Goal: Task Accomplishment & Management: Complete application form

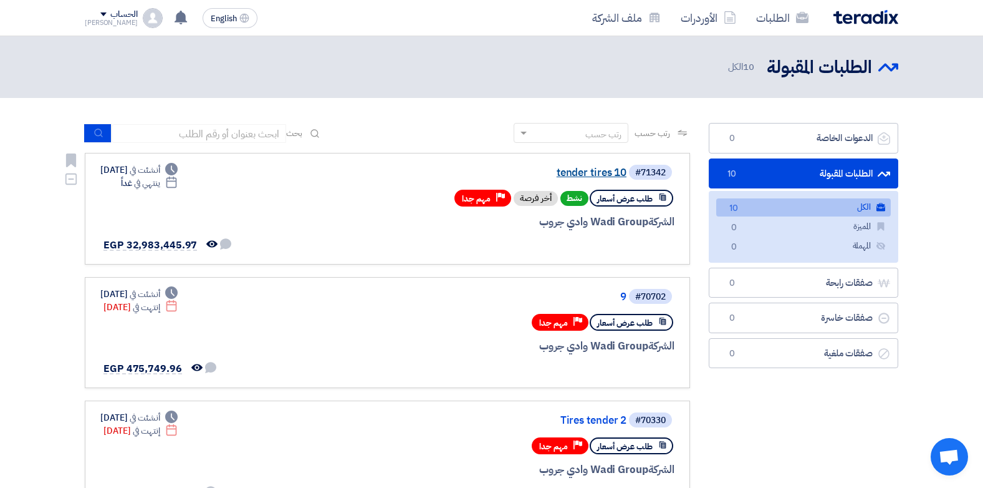
click at [569, 170] on link "tender tires 10" at bounding box center [501, 172] width 249 height 11
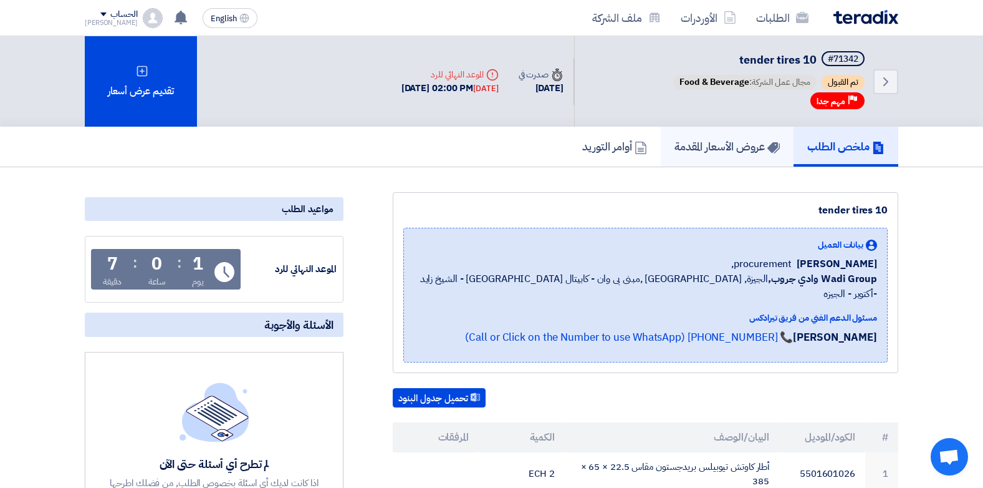
click at [696, 140] on h5 "عروض الأسعار المقدمة" at bounding box center [727, 146] width 105 height 14
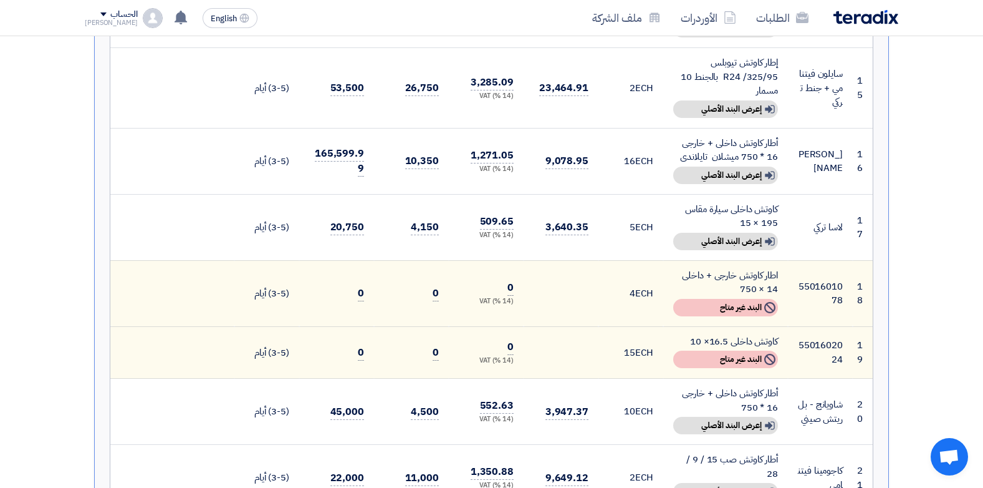
scroll to position [1309, 0]
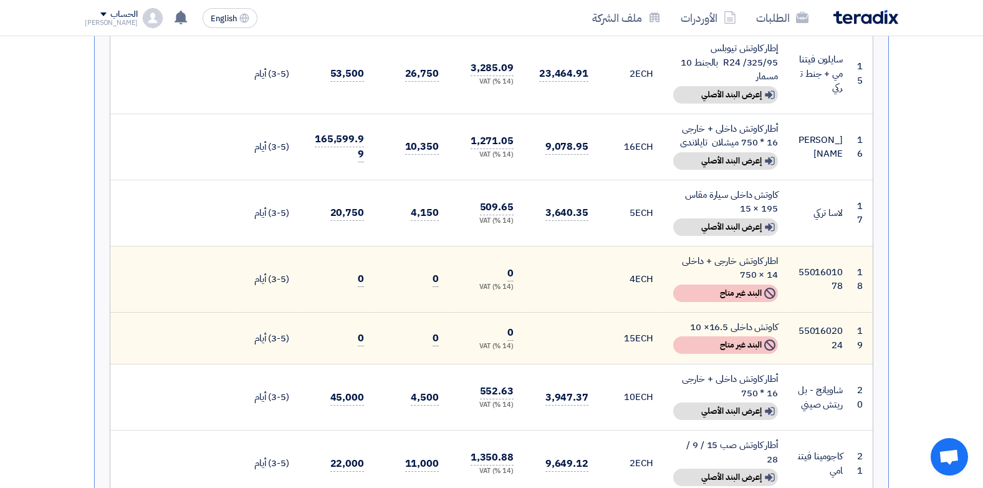
click at [759, 122] on div "أطار كاوتش داخلى + خارجى 16 * 750 ميشلان تايلاندى" at bounding box center [725, 136] width 105 height 28
drag, startPoint x: 759, startPoint y: 102, endPoint x: 732, endPoint y: 110, distance: 27.8
click at [732, 122] on div "أطار كاوتش داخلى + خارجى 16 * 750 ميشلان تايلاندى" at bounding box center [725, 136] width 105 height 28
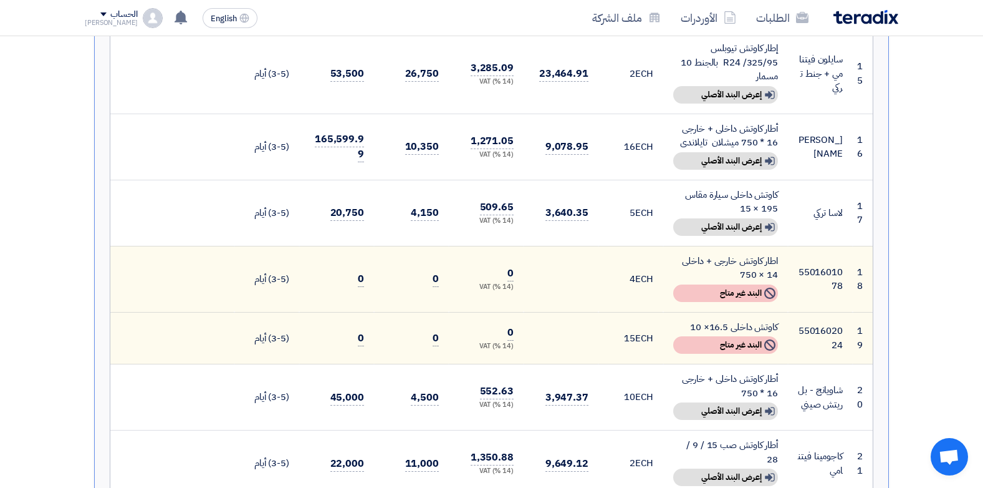
drag, startPoint x: 732, startPoint y: 110, endPoint x: 755, endPoint y: 107, distance: 23.3
click at [755, 122] on div "أطار كاوتش داخلى + خارجى 16 * 750 ميشلان تايلاندى" at bounding box center [725, 136] width 105 height 28
click at [740, 372] on div "أطار كاوتش داخلى + خارجى 16 * 750" at bounding box center [725, 386] width 105 height 28
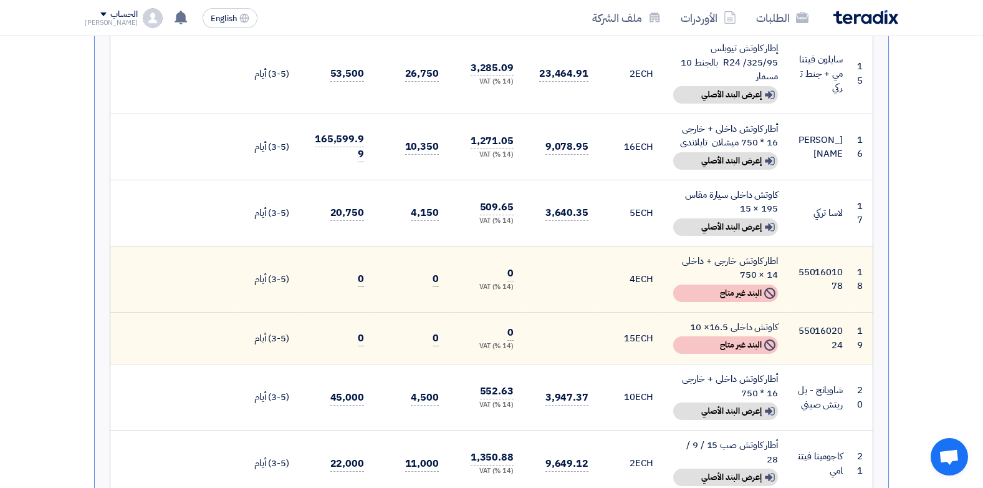
click at [740, 372] on div "أطار كاوتش داخلى + خارجى 16 * 750" at bounding box center [725, 386] width 105 height 28
click at [618, 365] on td "10 ECH" at bounding box center [631, 397] width 65 height 66
click at [629, 364] on td "10 ECH" at bounding box center [631, 397] width 65 height 66
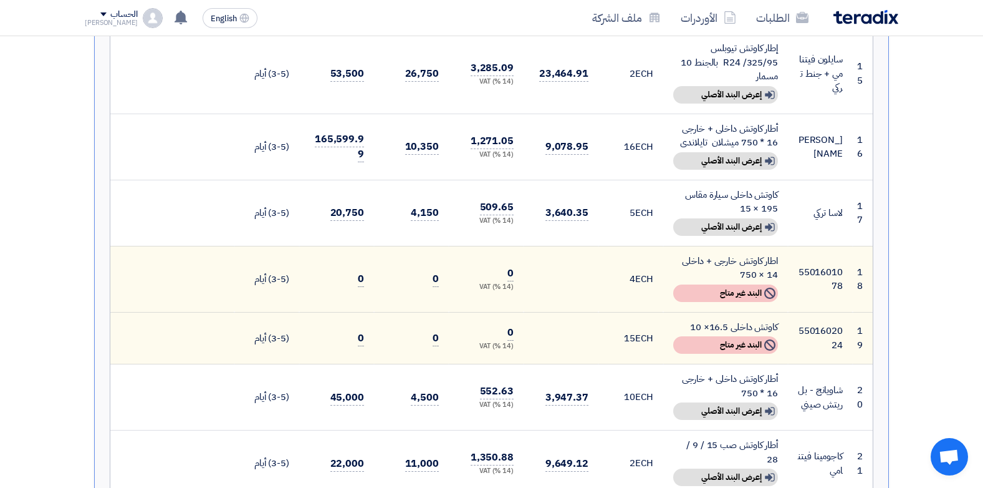
click at [629, 364] on td "10 ECH" at bounding box center [631, 397] width 65 height 66
drag, startPoint x: 629, startPoint y: 357, endPoint x: 751, endPoint y: 351, distance: 122.3
click at [751, 372] on div "أطار كاوتش داخلى + خارجى 16 * 750" at bounding box center [725, 386] width 105 height 28
drag, startPoint x: 751, startPoint y: 351, endPoint x: 726, endPoint y: 359, distance: 25.6
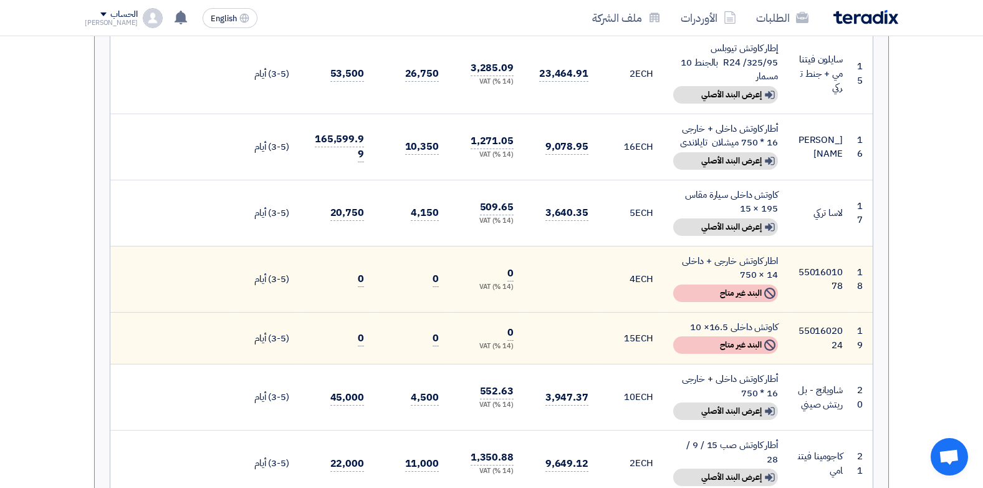
click at [726, 372] on div "أطار كاوتش داخلى + خارجى 16 * 750" at bounding box center [725, 386] width 105 height 28
click at [765, 372] on div "أطار كاوتش داخلى + خارجى 16 * 750" at bounding box center [725, 386] width 105 height 28
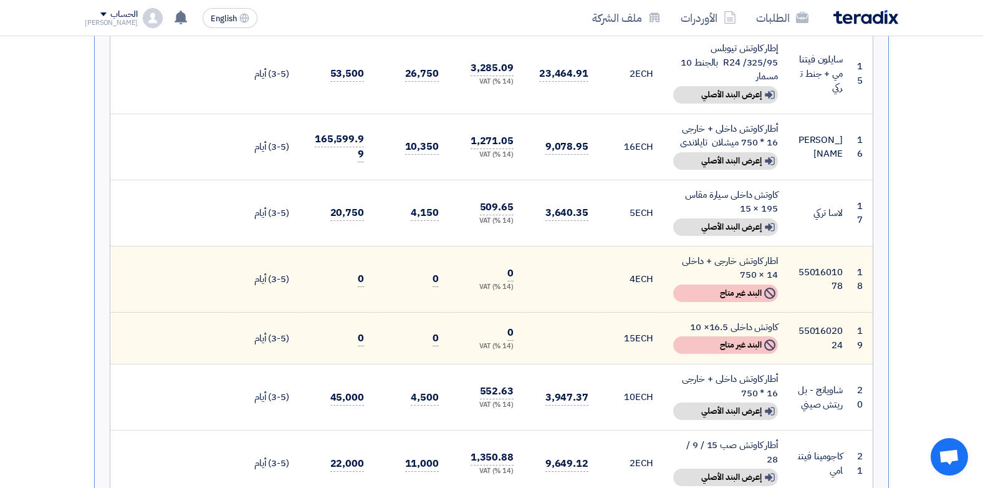
click at [657, 364] on td "10 ECH" at bounding box center [631, 397] width 65 height 66
click at [733, 372] on div "أطار كاوتش داخلى + خارجى 16 * 750" at bounding box center [725, 386] width 105 height 28
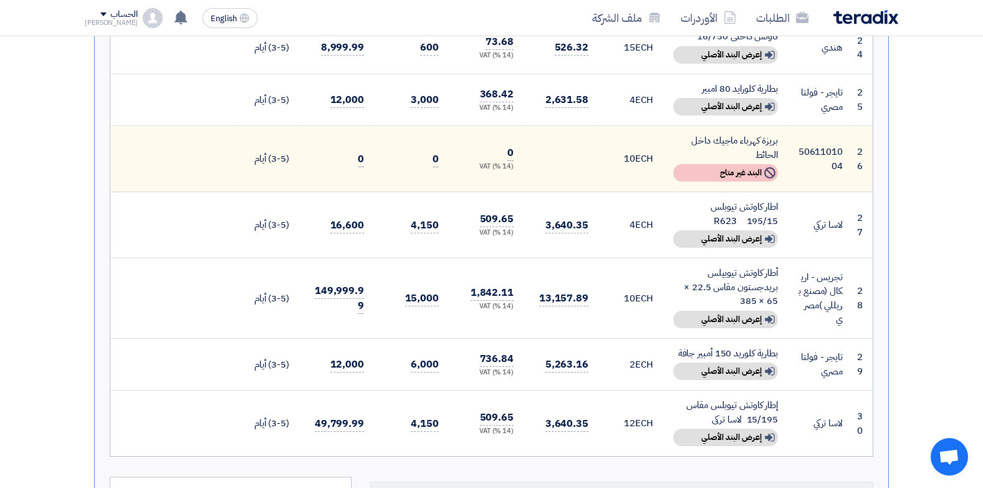
scroll to position [1933, 0]
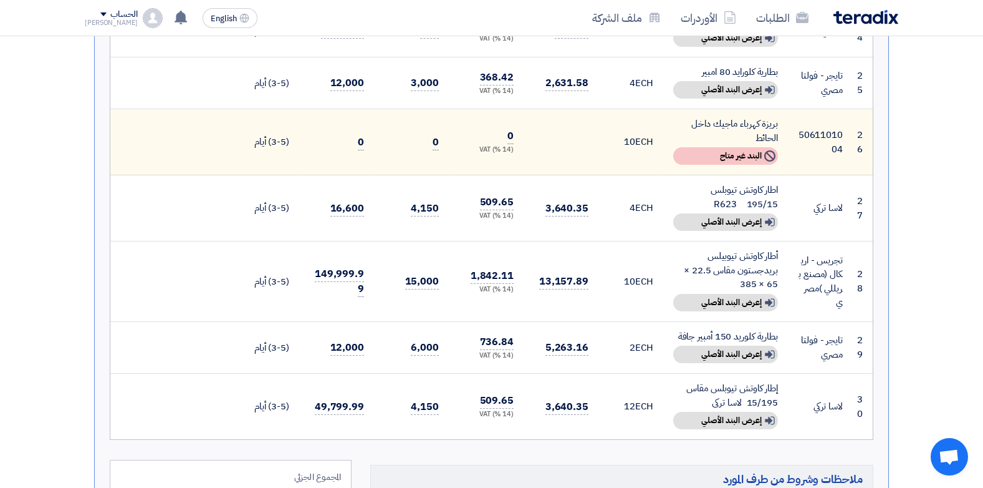
click at [635, 399] on span "12" at bounding box center [629, 406] width 11 height 14
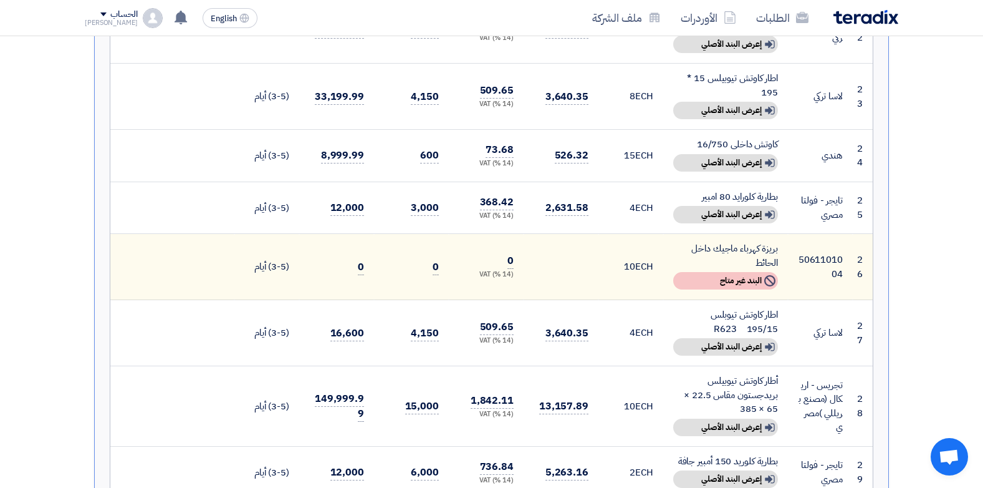
scroll to position [1746, 0]
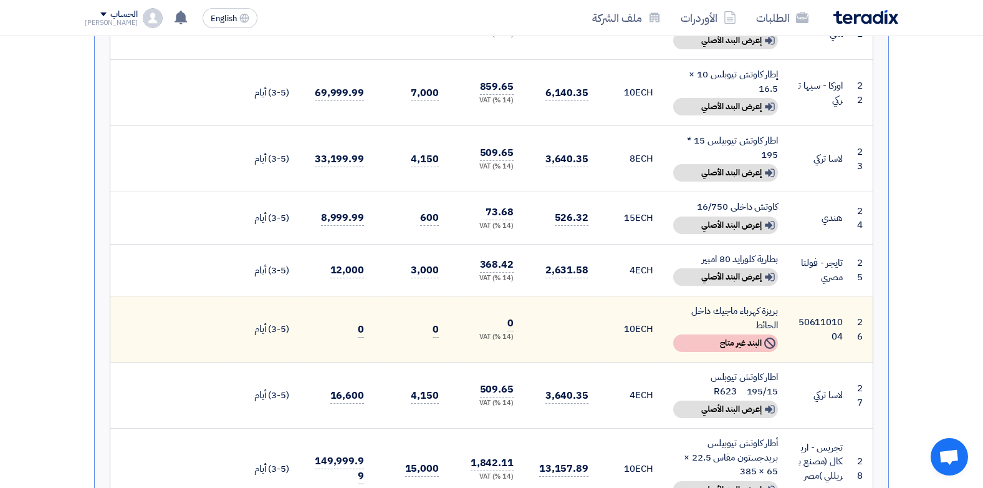
click at [609, 128] on td "8 ECH" at bounding box center [631, 159] width 65 height 66
click at [645, 126] on td "8 ECH" at bounding box center [631, 159] width 65 height 66
drag, startPoint x: 645, startPoint y: 115, endPoint x: 634, endPoint y: 104, distance: 15.0
click at [634, 126] on td "8 ECH" at bounding box center [631, 159] width 65 height 66
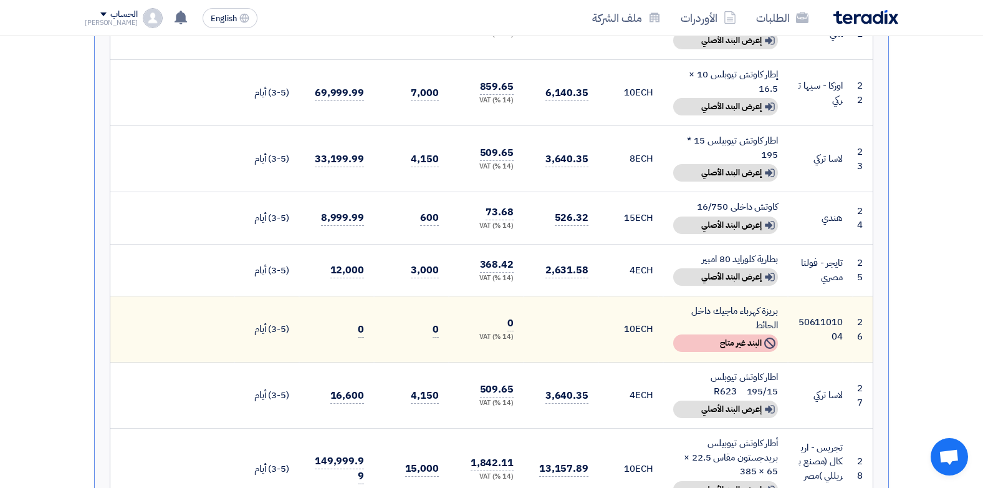
click at [634, 126] on td "8 ECH" at bounding box center [631, 159] width 65 height 66
click at [635, 152] on span "8" at bounding box center [633, 159] width 6 height 14
click at [640, 126] on td "8 ECH" at bounding box center [631, 159] width 65 height 66
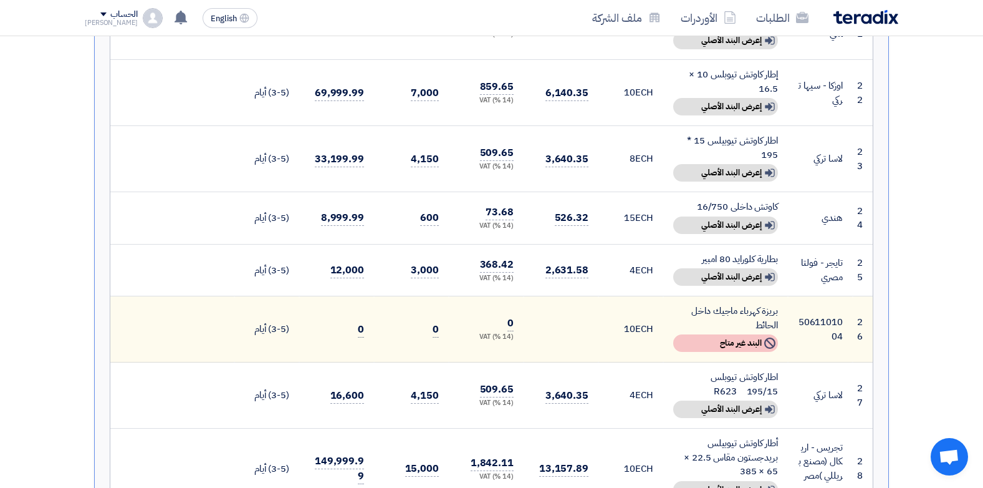
click at [640, 126] on td "8 ECH" at bounding box center [631, 159] width 65 height 66
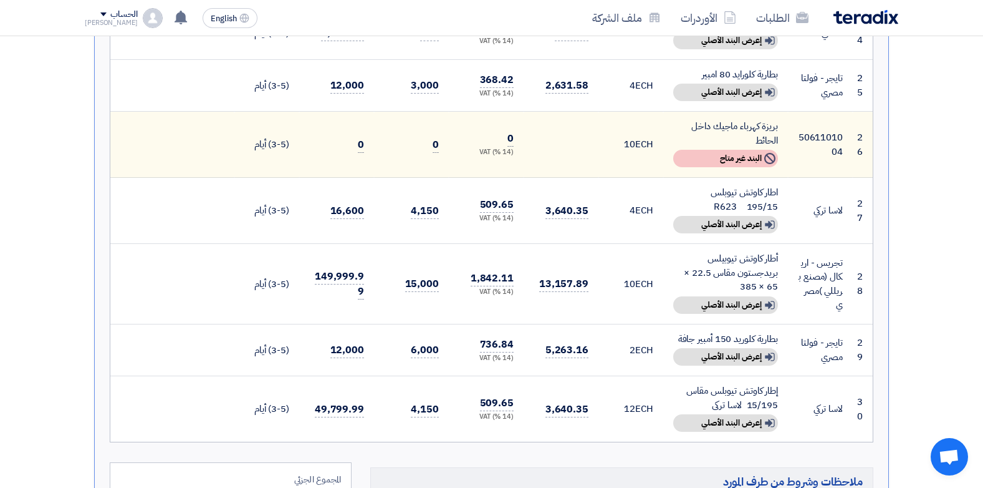
scroll to position [1933, 0]
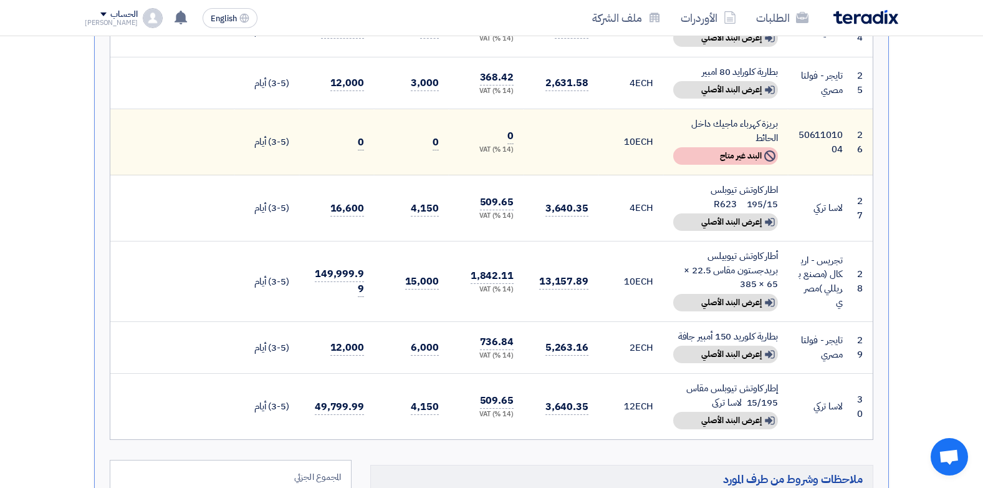
click at [629, 374] on td "12 ECH" at bounding box center [631, 407] width 65 height 66
click at [627, 374] on td "12 ECH" at bounding box center [631, 407] width 65 height 66
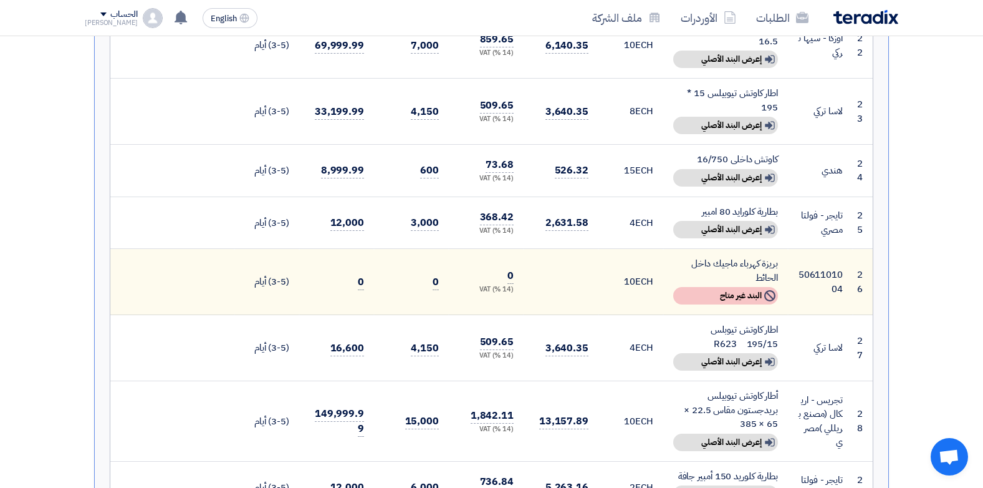
scroll to position [1621, 0]
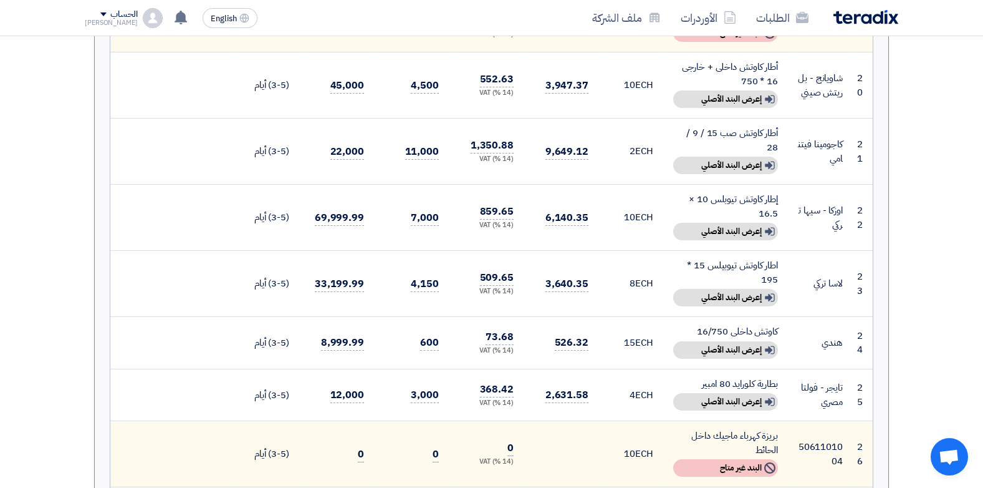
click at [635, 276] on span "8" at bounding box center [633, 283] width 6 height 14
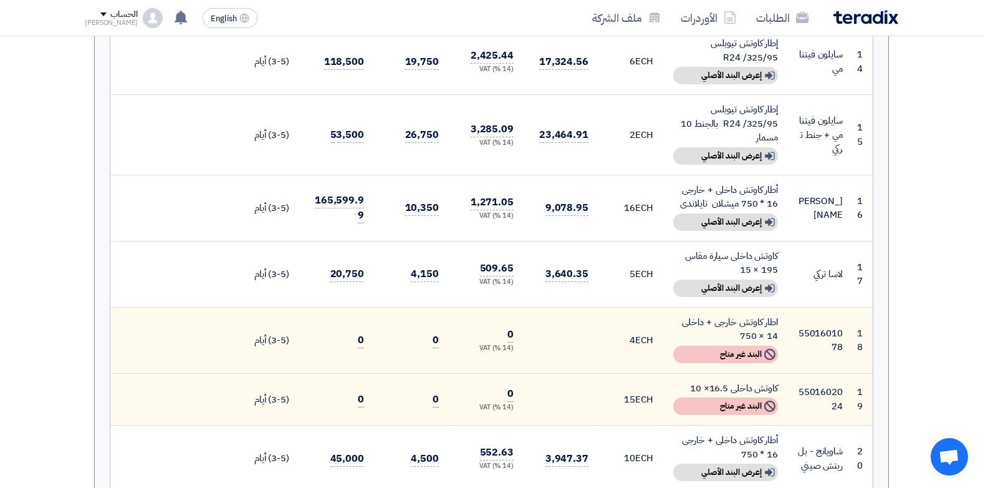
scroll to position [1247, 0]
click at [645, 242] on td "5 ECH" at bounding box center [631, 275] width 65 height 66
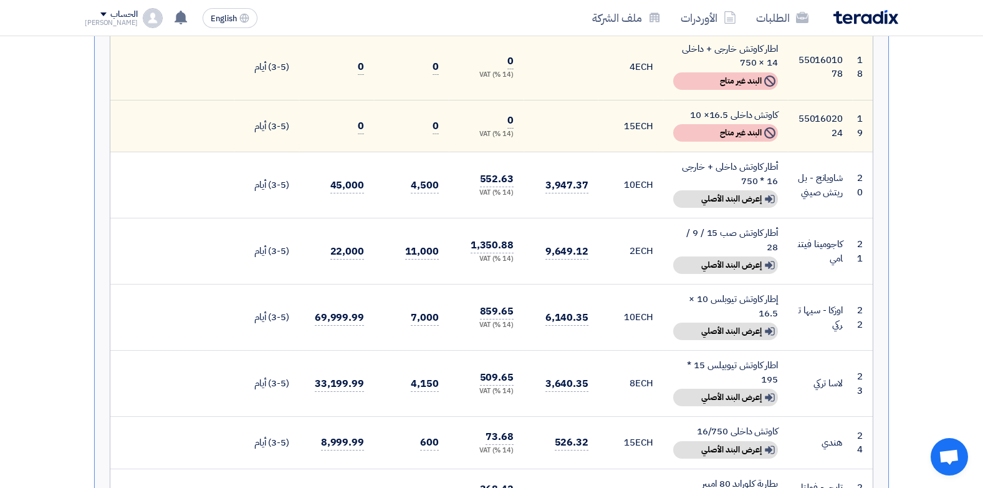
scroll to position [1497, 0]
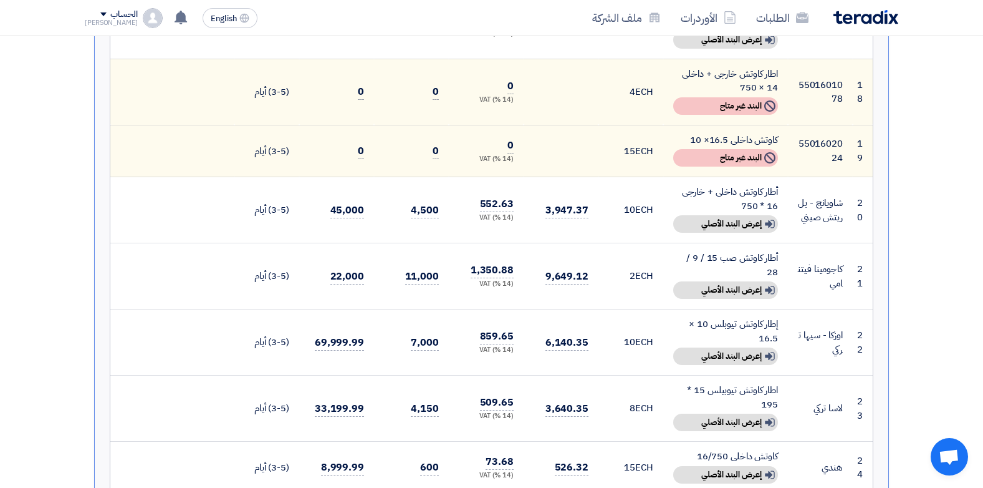
click at [632, 125] on td "15 ECH" at bounding box center [631, 151] width 65 height 52
drag, startPoint x: 632, startPoint y: 112, endPoint x: 653, endPoint y: 123, distance: 24.0
click at [635, 144] on span "15" at bounding box center [629, 151] width 11 height 14
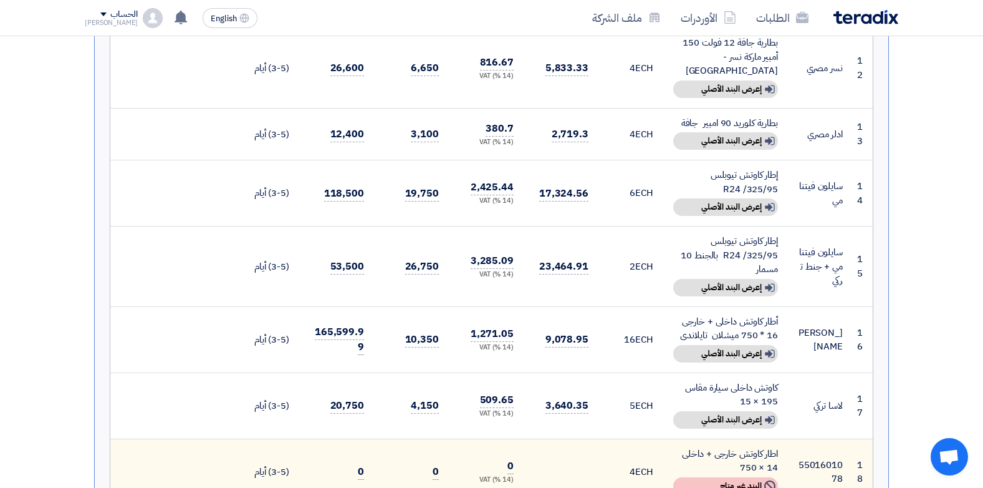
scroll to position [1185, 0]
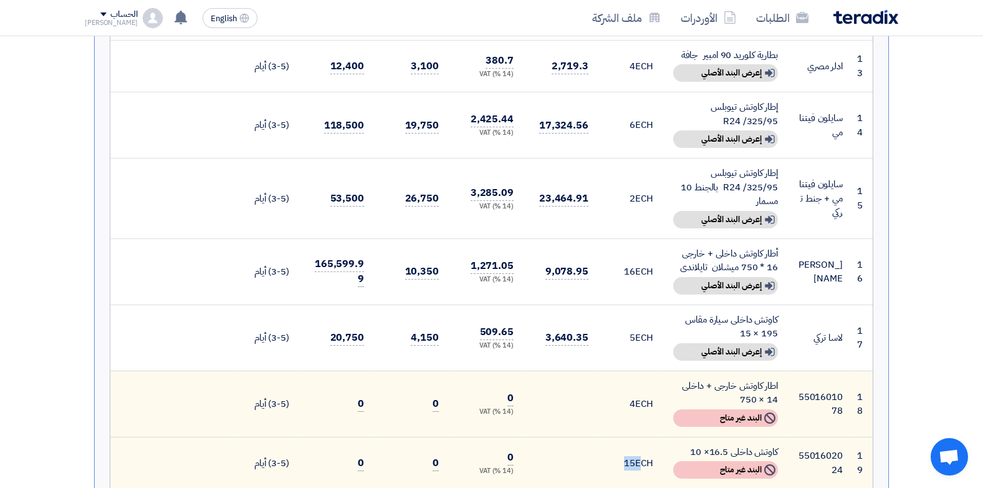
drag, startPoint x: 778, startPoint y: 365, endPoint x: 753, endPoint y: 372, distance: 25.1
click at [753, 379] on div "اطار كاوتش خارجى + داخلى 14 × 750" at bounding box center [725, 393] width 105 height 28
click at [755, 379] on div "اطار كاوتش خارجى + داخلى 14 × 750" at bounding box center [725, 393] width 105 height 28
click at [756, 379] on div "اطار كاوتش خارجى + داخلى 14 × 750" at bounding box center [725, 393] width 105 height 28
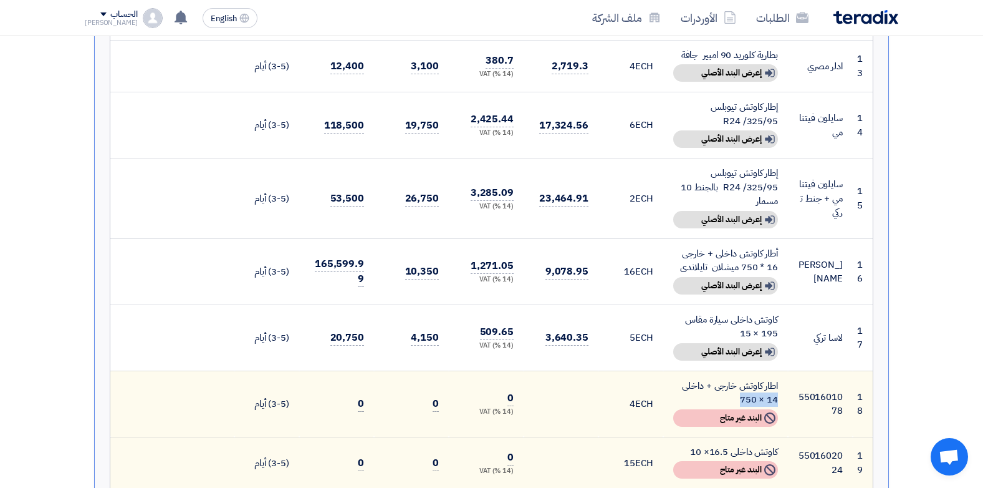
click at [758, 379] on div "اطار كاوتش خارجى + داخلى 14 × 750" at bounding box center [725, 393] width 105 height 28
click at [725, 436] on td "كاوتش داخلى 16.5× 10 Not Available البند غير متاح" at bounding box center [725, 462] width 125 height 52
click at [728, 445] on div "كاوتش داخلى 16.5× 10" at bounding box center [725, 452] width 105 height 14
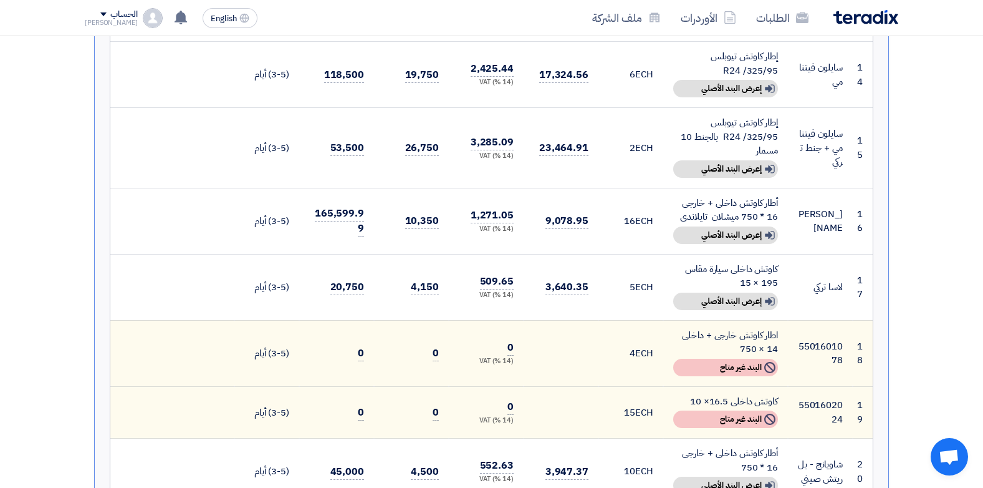
scroll to position [1309, 0]
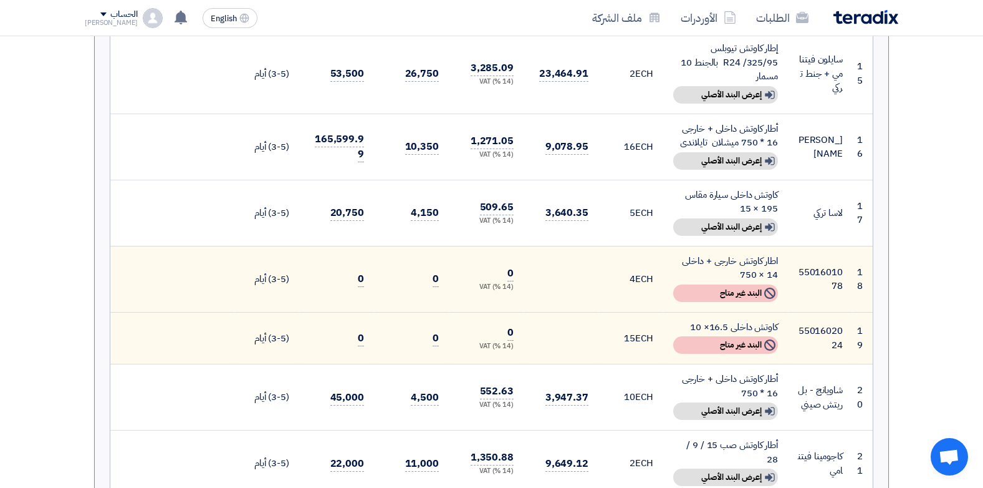
click at [756, 320] on div "كاوتش داخلى 16.5× 10" at bounding box center [725, 327] width 105 height 14
drag, startPoint x: 756, startPoint y: 299, endPoint x: 714, endPoint y: 294, distance: 42.1
click at [714, 320] on div "كاوتش داخلى 16.5× 10" at bounding box center [725, 327] width 105 height 14
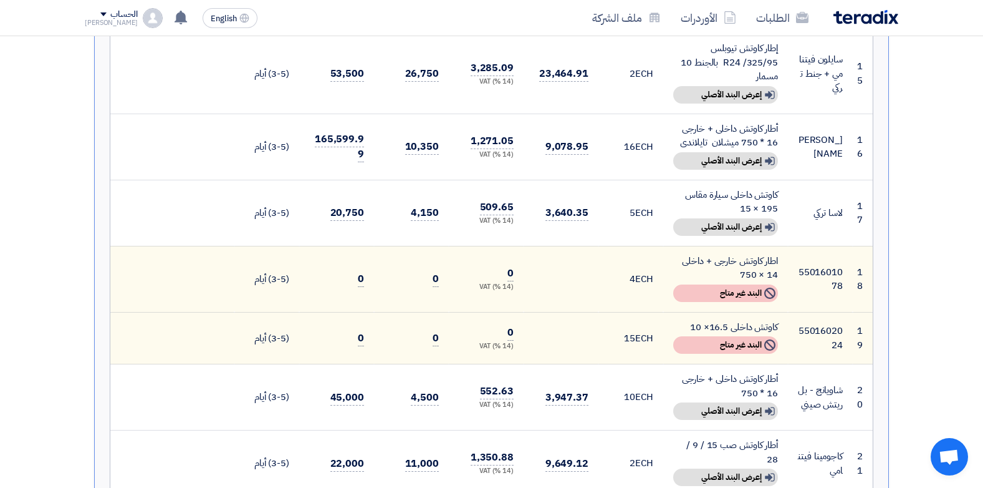
click at [714, 320] on div "كاوتش داخلى 16.5× 10" at bounding box center [725, 327] width 105 height 14
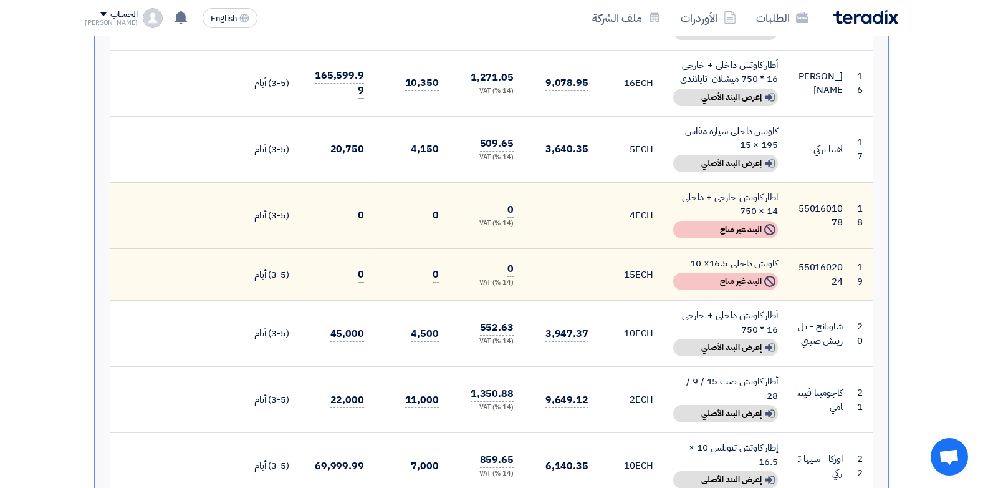
scroll to position [1434, 0]
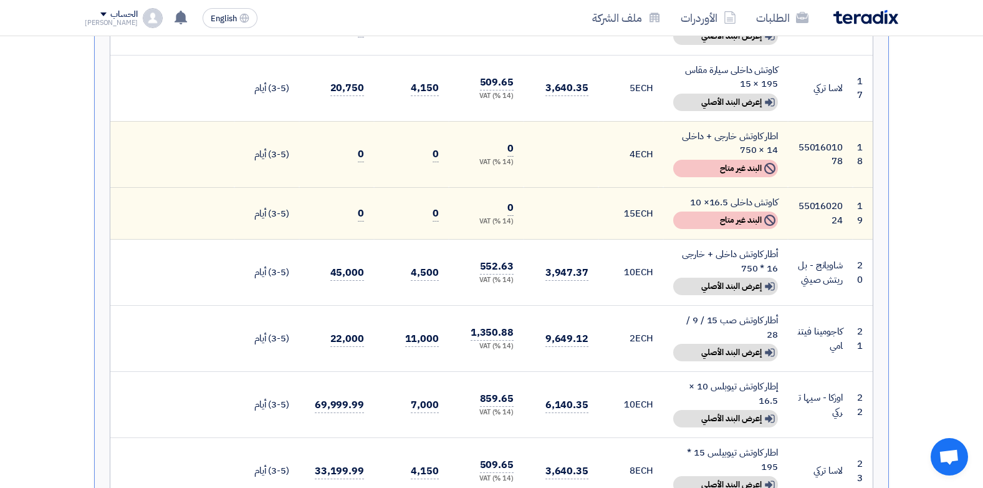
click at [710, 211] on div "Not Available البند غير متاح" at bounding box center [725, 219] width 105 height 17
click at [847, 187] on td "5501602024" at bounding box center [820, 213] width 65 height 52
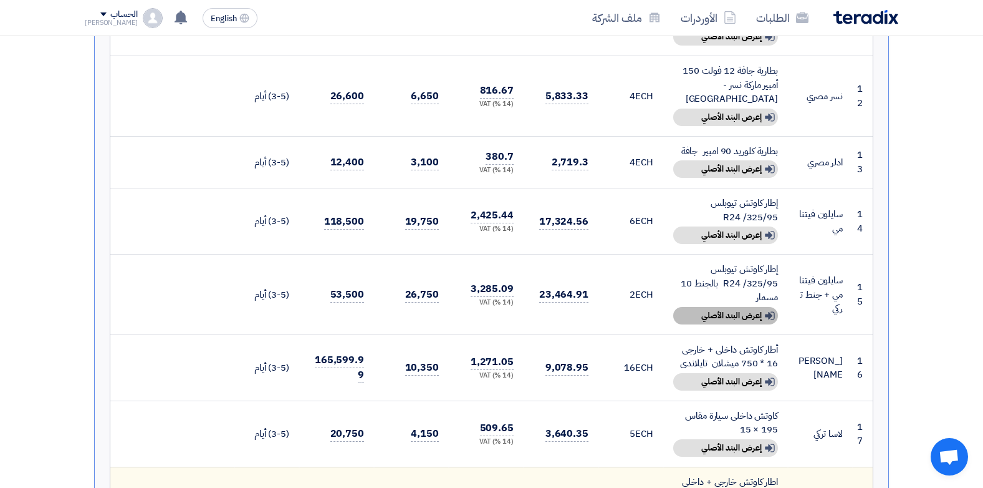
scroll to position [1185, 0]
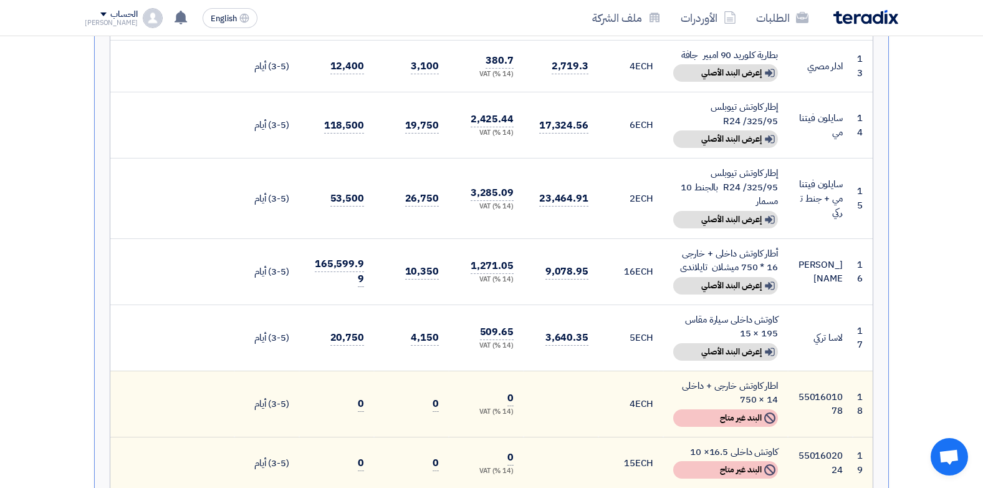
click at [770, 464] on icon "Not Available" at bounding box center [769, 469] width 11 height 11
click at [834, 436] on td "5501602024" at bounding box center [820, 462] width 65 height 52
click at [617, 436] on td "15 ECH" at bounding box center [631, 462] width 65 height 52
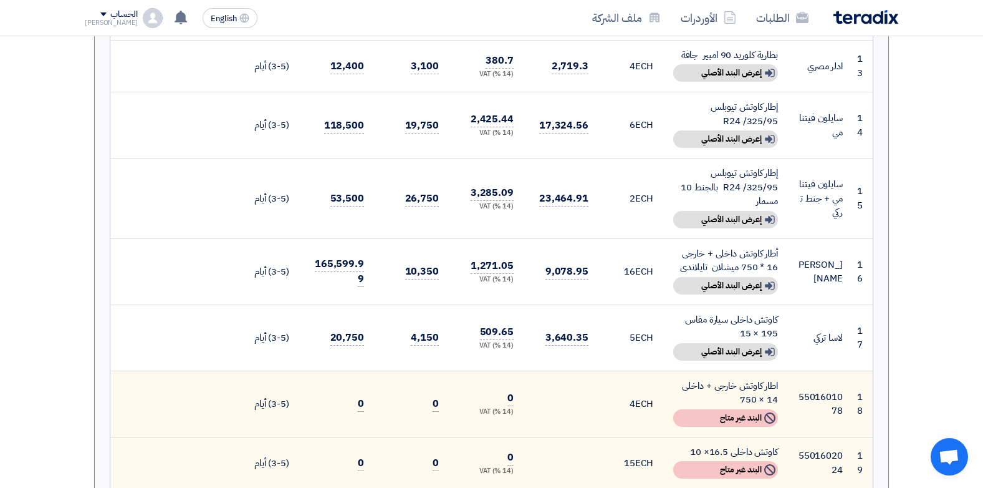
click at [509, 436] on td "0 (14 %) VAT" at bounding box center [486, 462] width 75 height 52
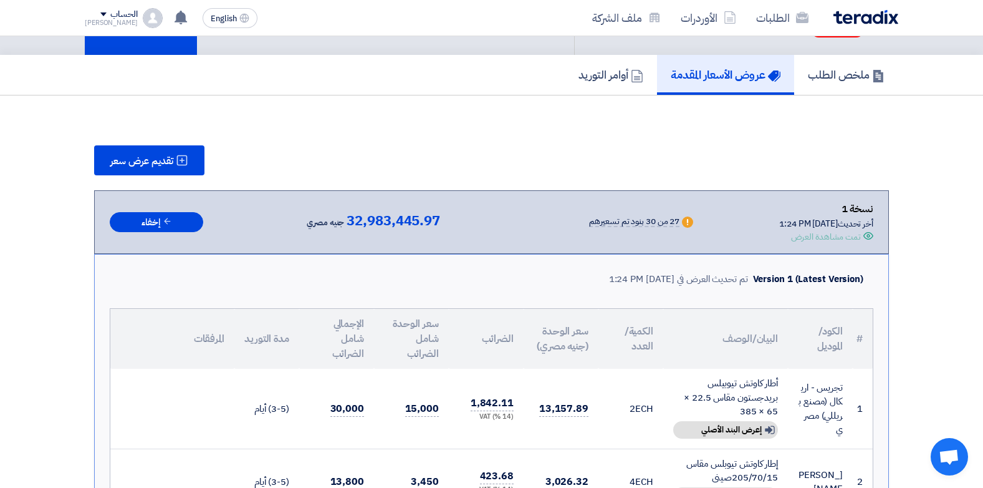
scroll to position [312, 0]
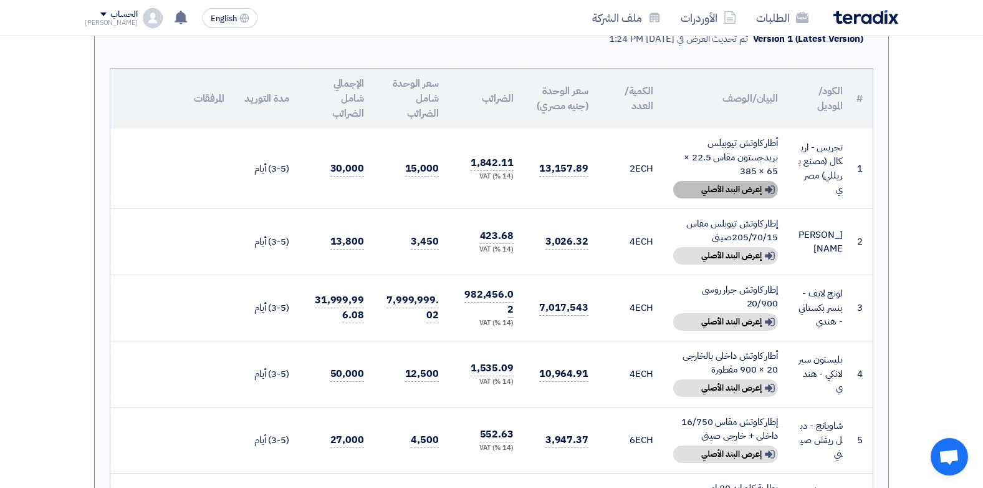
click at [744, 192] on div "Show details إعرض البند الأصلي" at bounding box center [725, 189] width 105 height 17
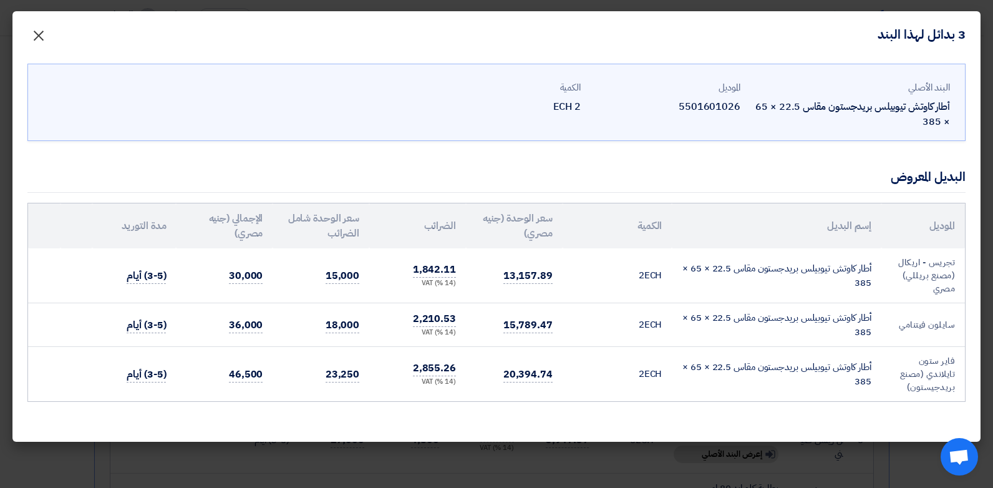
click at [34, 37] on span "×" at bounding box center [38, 34] width 15 height 37
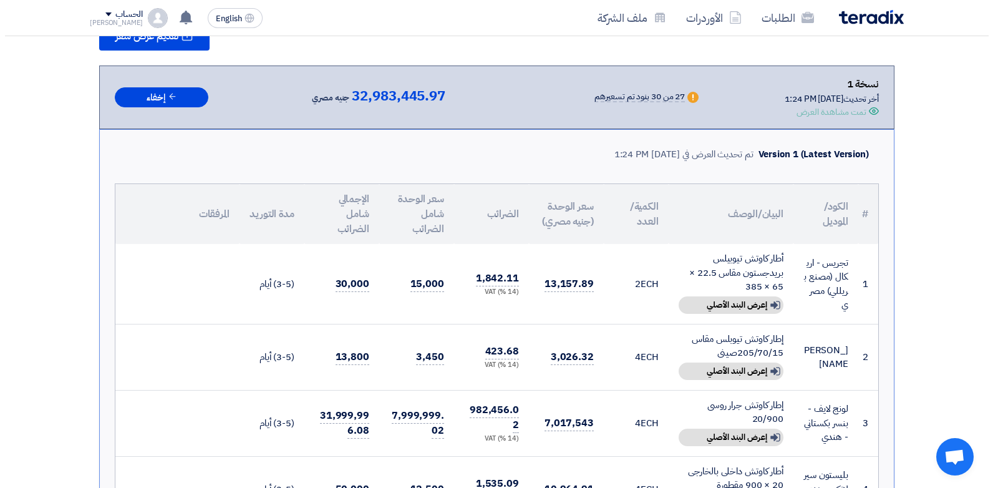
scroll to position [62, 0]
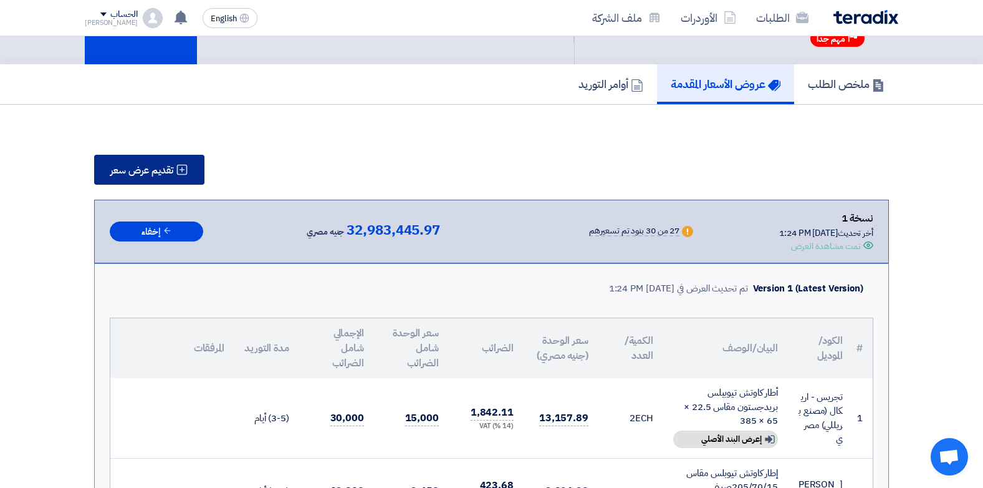
click at [157, 174] on span "تقديم عرض سعر" at bounding box center [141, 170] width 63 height 10
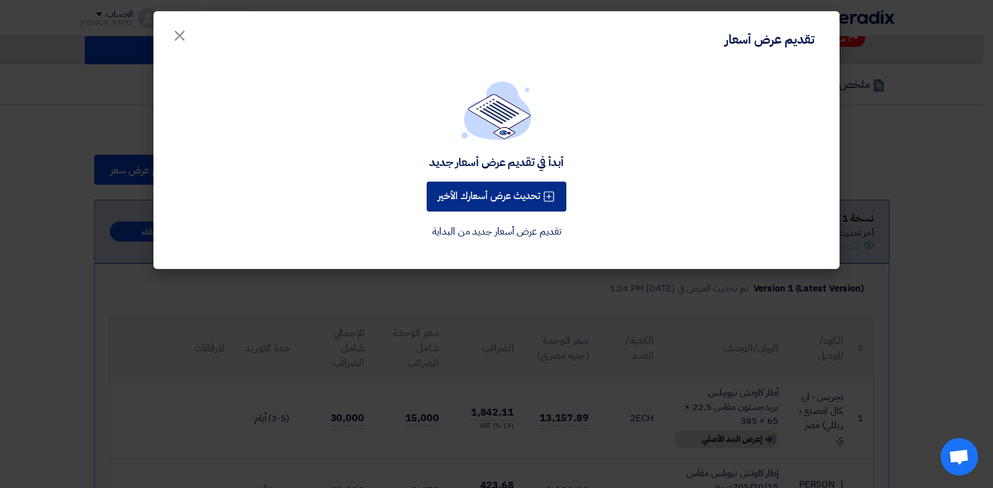
click at [476, 190] on button "تحديث عرض أسعارك الأخير" at bounding box center [497, 196] width 140 height 30
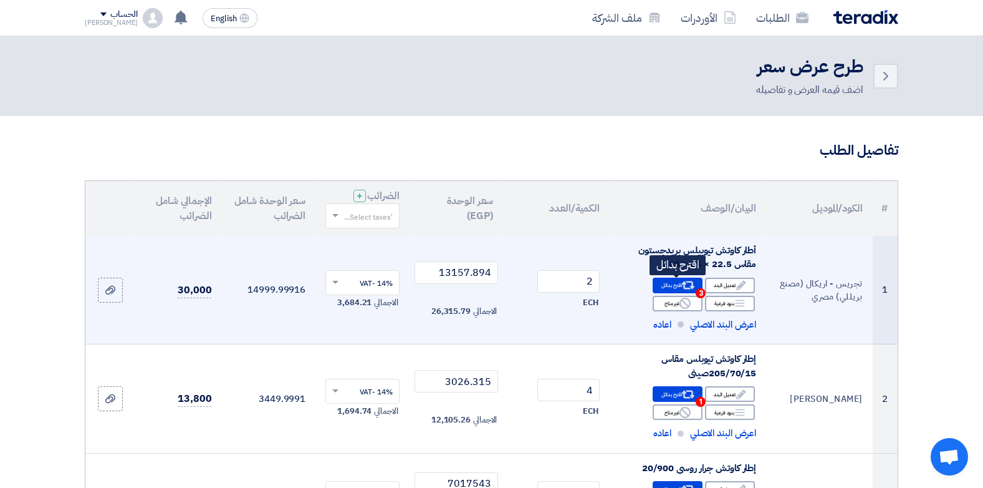
click at [683, 282] on use at bounding box center [688, 285] width 13 height 8
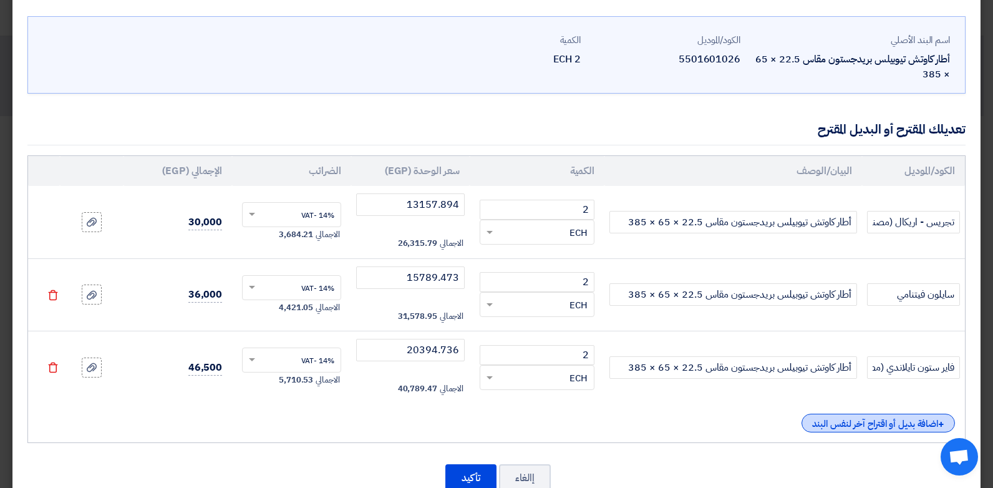
scroll to position [83, 0]
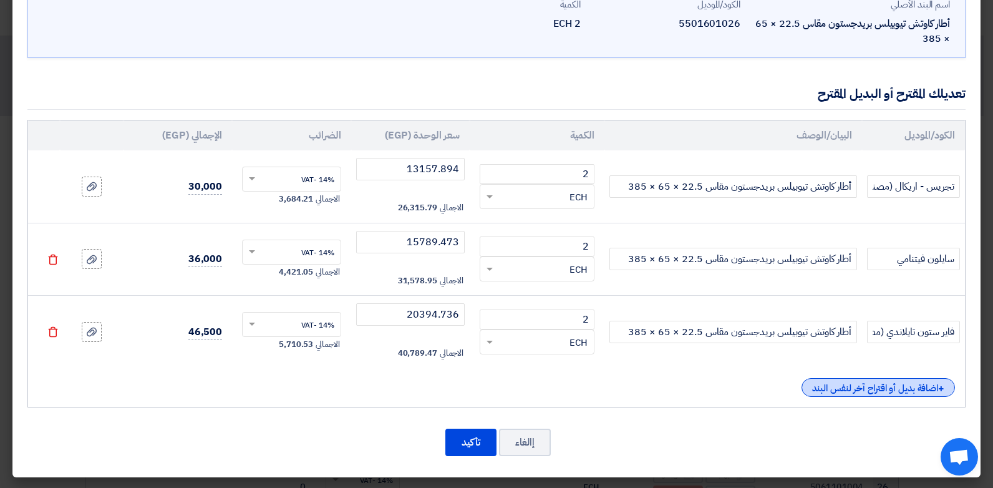
click at [890, 395] on div "+ اضافة بديل أو اقتراح آخر لنفس البند" at bounding box center [877, 387] width 153 height 19
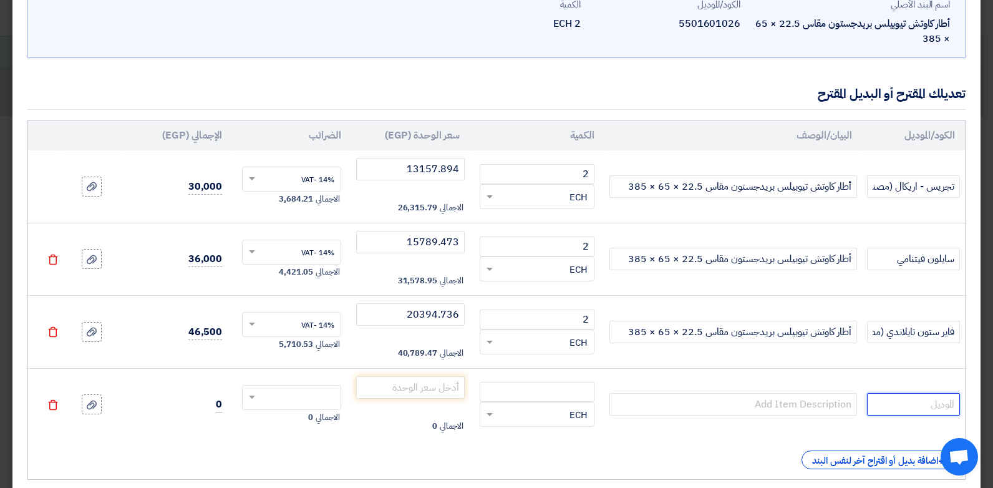
click at [915, 405] on input "text" at bounding box center [913, 404] width 93 height 22
type input "اونكس صيني"
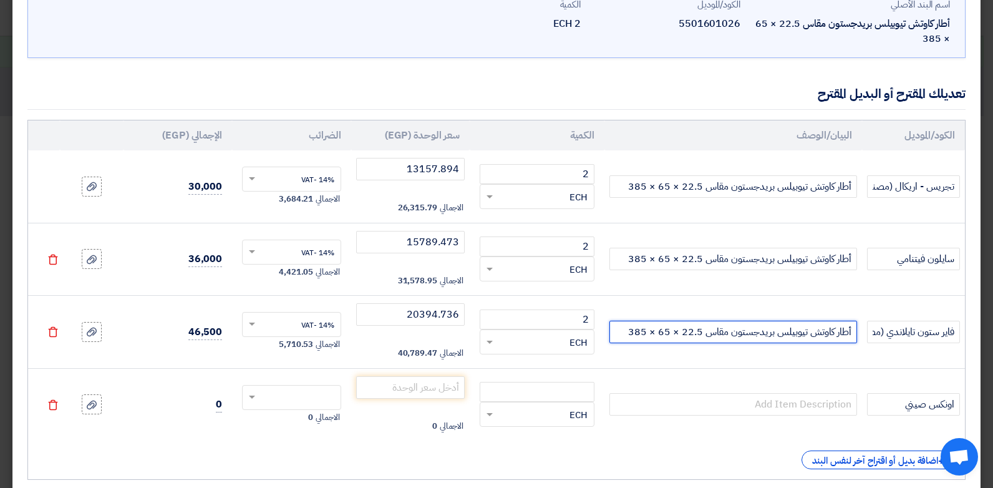
click at [776, 339] on input "أطار كاوتش تيوبيلس بريدجستون مقاس 22.5 × 65 × 385" at bounding box center [733, 332] width 248 height 22
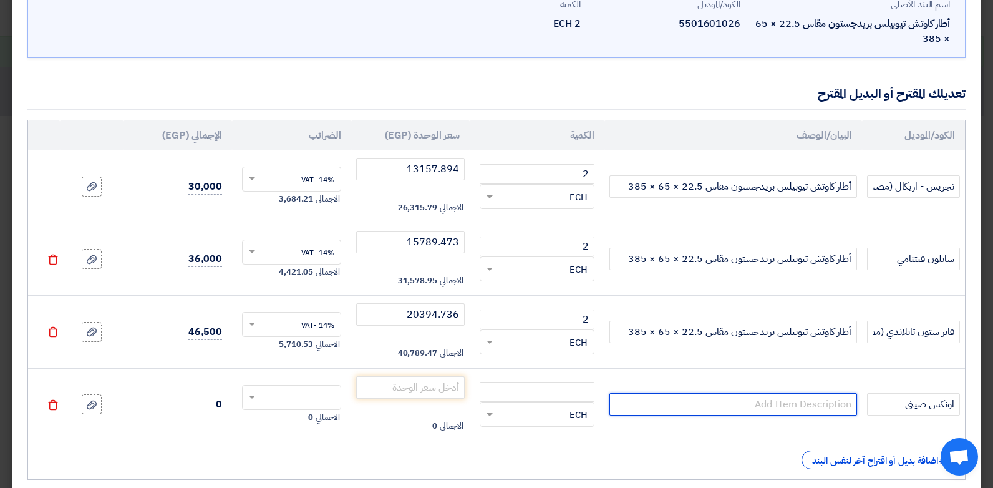
click at [777, 403] on input "text" at bounding box center [733, 404] width 248 height 22
paste input "أطار كاوتش تيوبيلس بريدجستون مقاس 22.5 × 65 × 385"
type input "أطار كاوتش تيوبيلس بريدجستون مقاس 22.5 × 65 × 385"
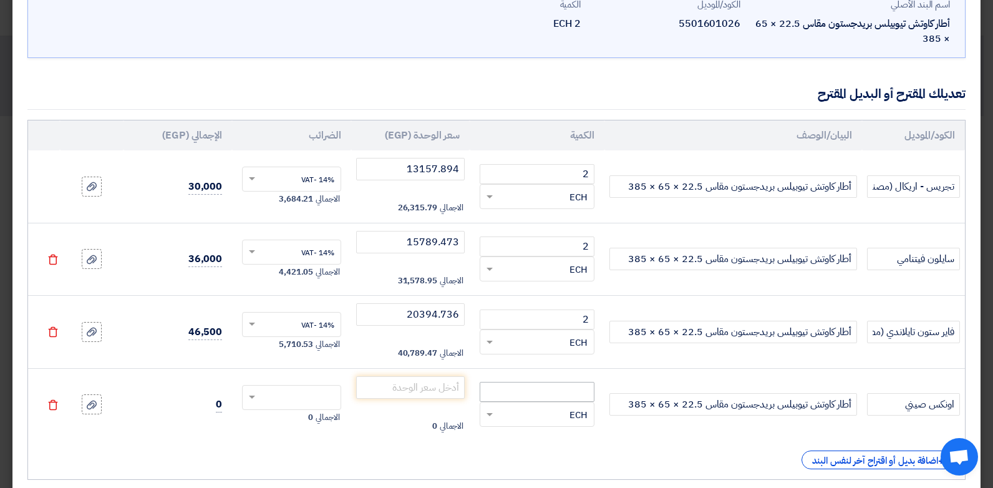
click at [596, 390] on td "RFQ_STEP1.ITEMS.2.TYPE_PLACEHOLDER × ECH" at bounding box center [537, 404] width 135 height 72
click at [587, 387] on input "number" at bounding box center [537, 392] width 115 height 20
type input "2"
click at [443, 380] on input "number" at bounding box center [410, 387] width 109 height 22
click at [277, 392] on input "text" at bounding box center [300, 398] width 72 height 20
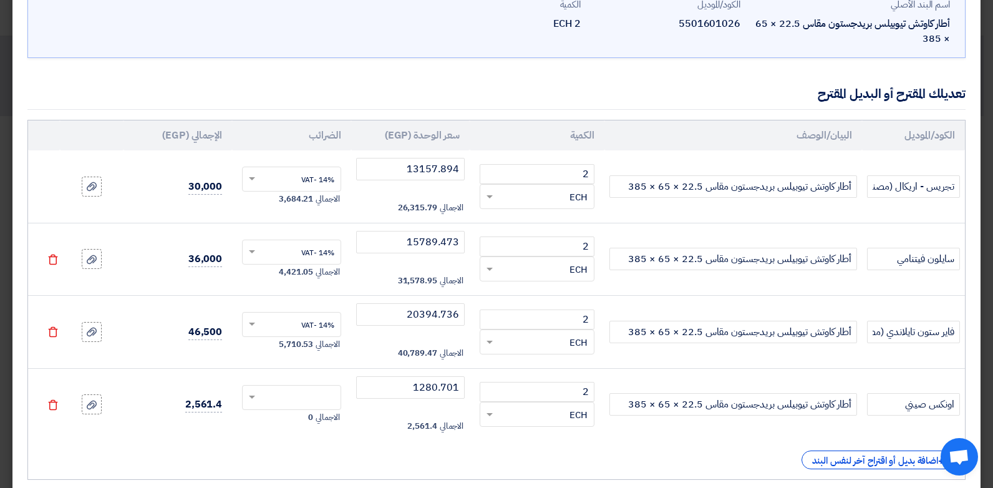
click at [277, 392] on input "text" at bounding box center [300, 398] width 72 height 20
click at [295, 420] on div "14% -VAT" at bounding box center [292, 421] width 98 height 22
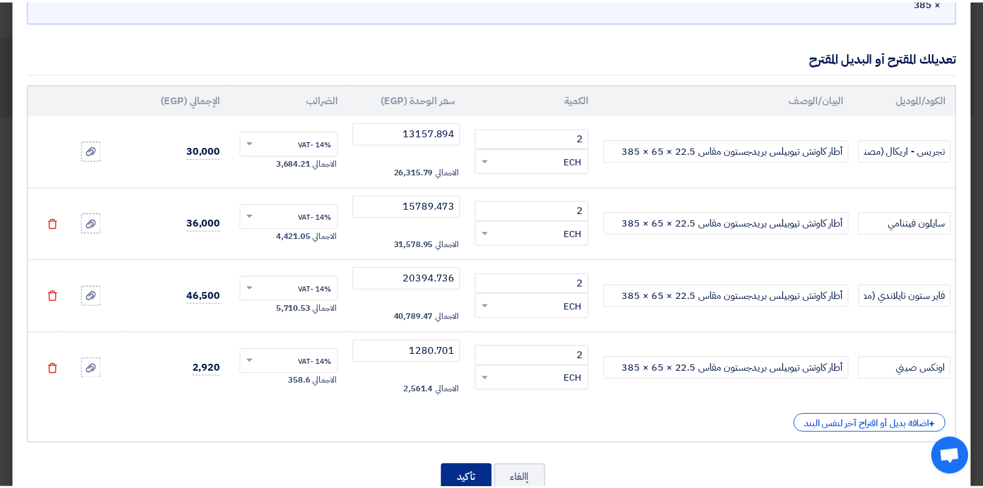
scroll to position [156, 0]
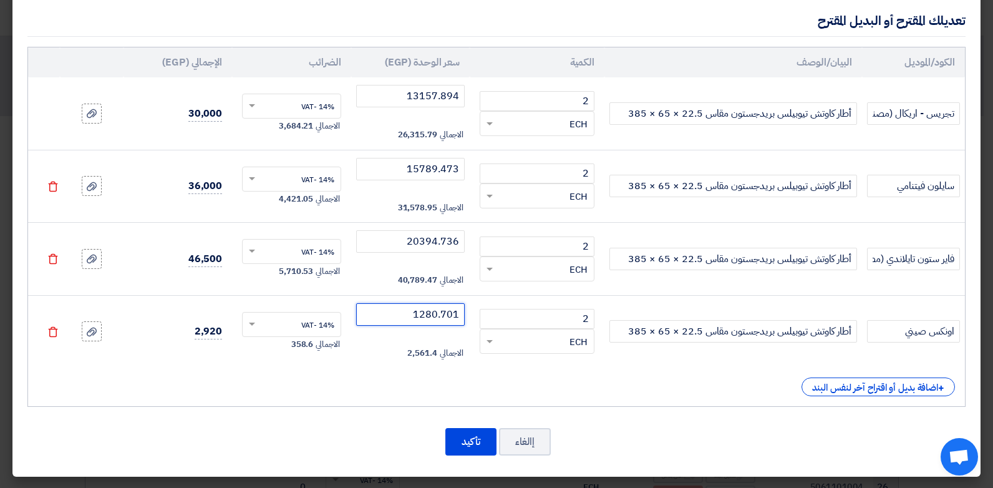
click at [433, 325] on input "1280.701" at bounding box center [410, 314] width 109 height 22
click at [434, 324] on input "1280.701" at bounding box center [410, 314] width 109 height 22
type input "12807.017"
click at [475, 431] on button "تأكيد" at bounding box center [470, 441] width 51 height 27
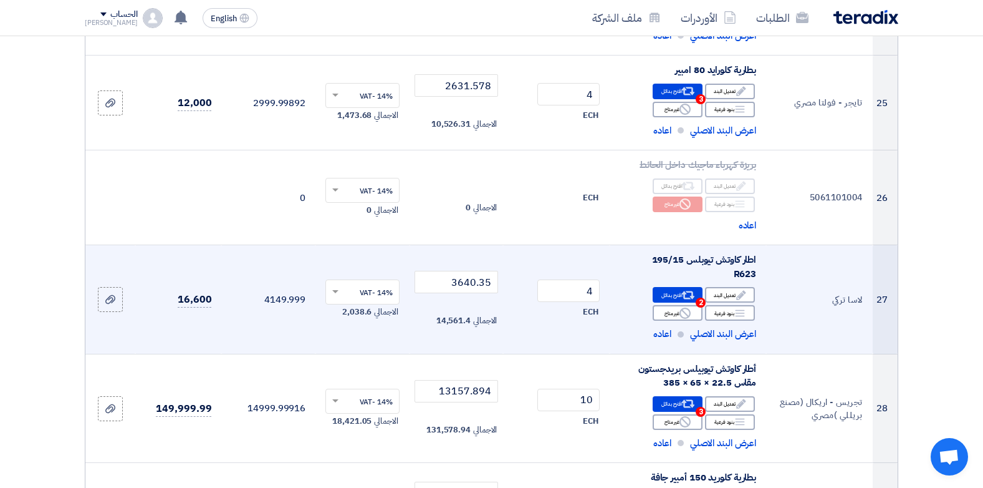
scroll to position [2681, 0]
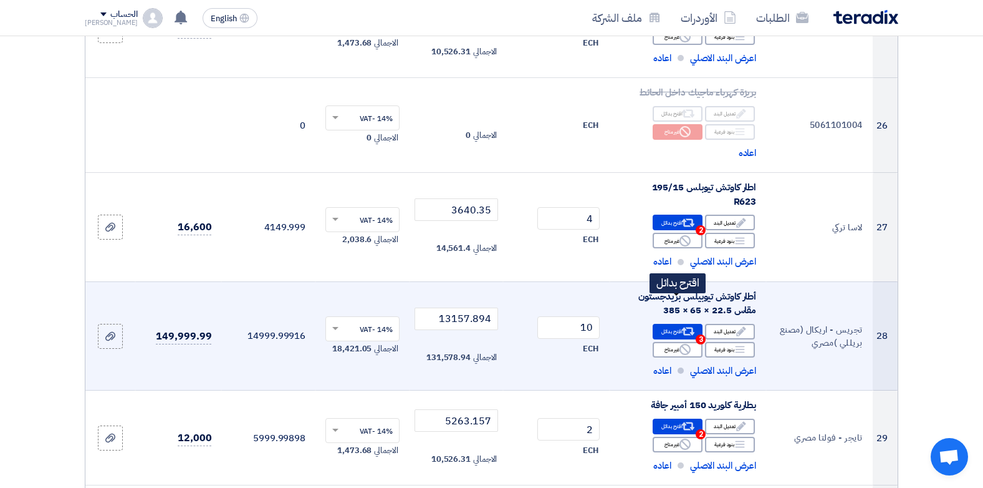
click at [665, 324] on div "Alternative اقترح بدائل 3" at bounding box center [678, 332] width 50 height 16
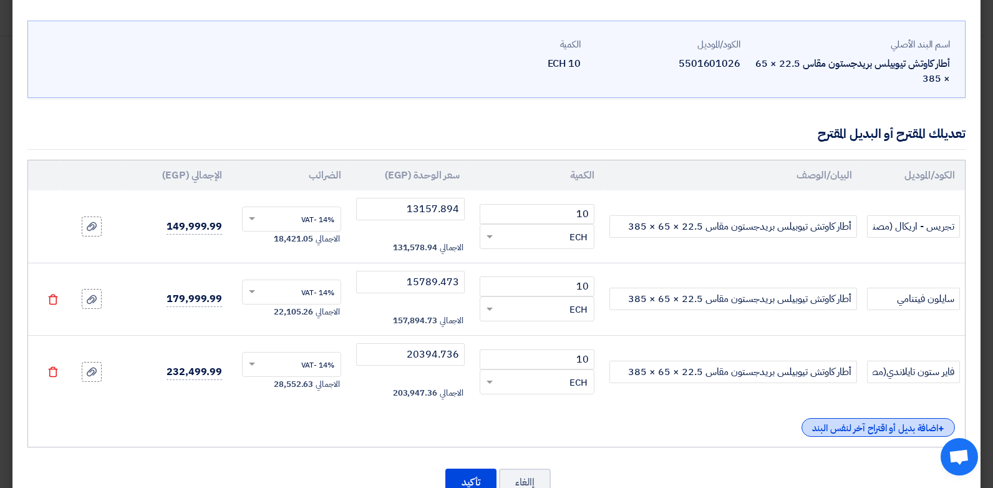
scroll to position [83, 0]
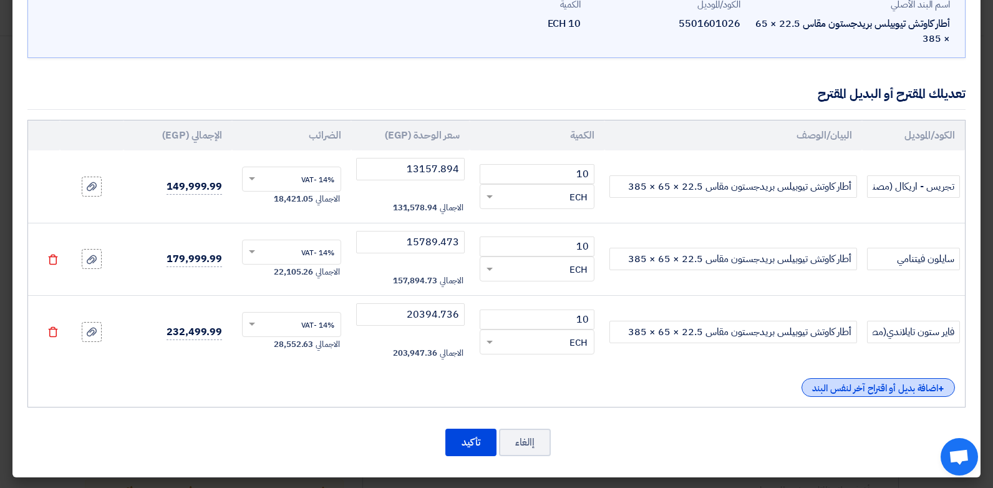
click at [877, 385] on div "+ اضافة بديل أو اقتراح آخر لنفس البند" at bounding box center [877, 387] width 153 height 19
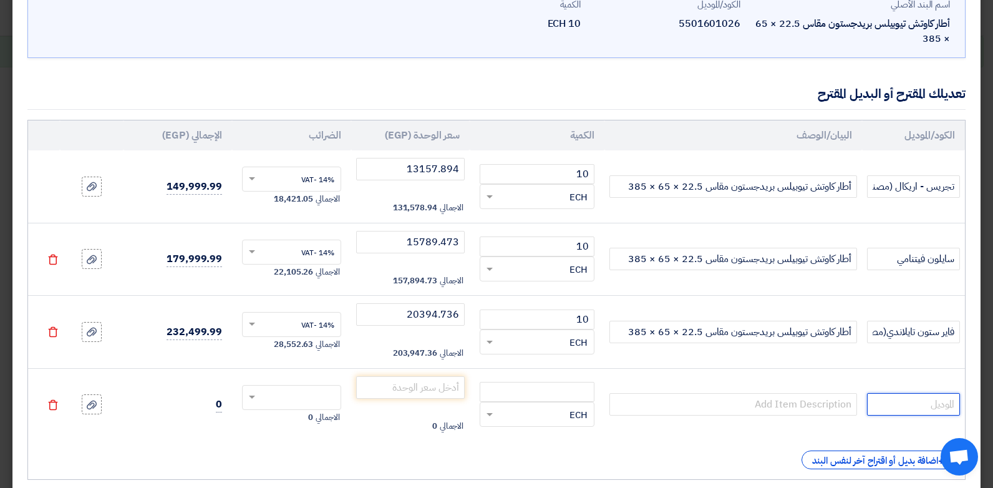
drag, startPoint x: 877, startPoint y: 385, endPoint x: 942, endPoint y: 403, distance: 67.2
click at [942, 403] on input "text" at bounding box center [913, 404] width 93 height 22
type input "اونكس صيني"
drag, startPoint x: 799, startPoint y: 344, endPoint x: 796, endPoint y: 337, distance: 7.3
click at [798, 344] on td "أطار كاوتش تيوبيلس بريدجستون مقاس 22.5 × 65 × 385" at bounding box center [733, 332] width 258 height 73
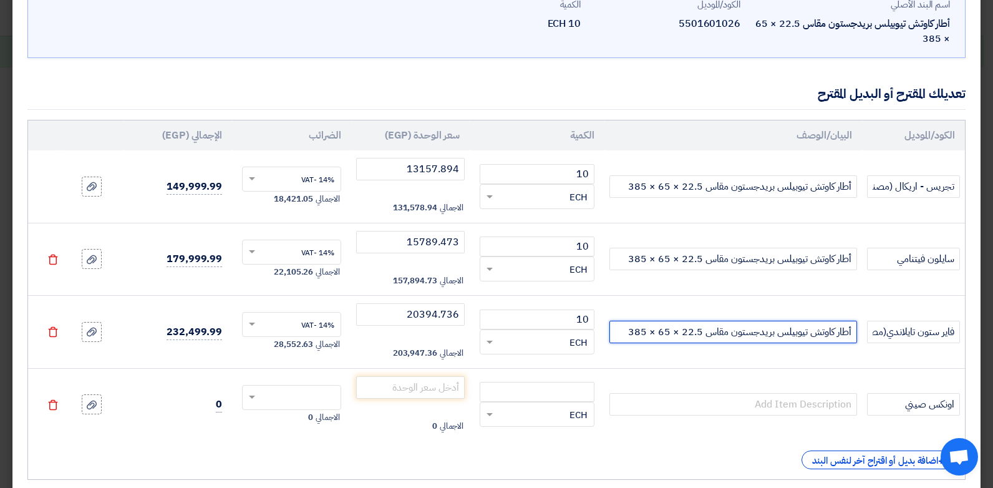
click at [796, 337] on input "أطار كاوتش تيوبيلس بريدجستون مقاس 22.5 × 65 × 385" at bounding box center [733, 332] width 248 height 22
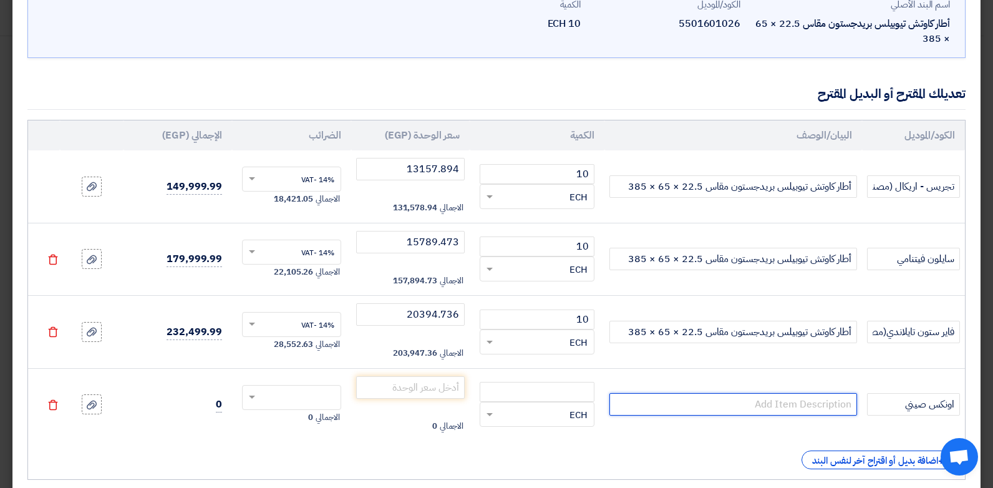
click at [734, 403] on input "text" at bounding box center [733, 404] width 248 height 22
paste input "أطار كاوتش تيوبيلس بريدجستون مقاس 22.5 × 65 × 385"
type input "أطار كاوتش تيوبيلس بريدجستون مقاس 22.5 × 65 × 385"
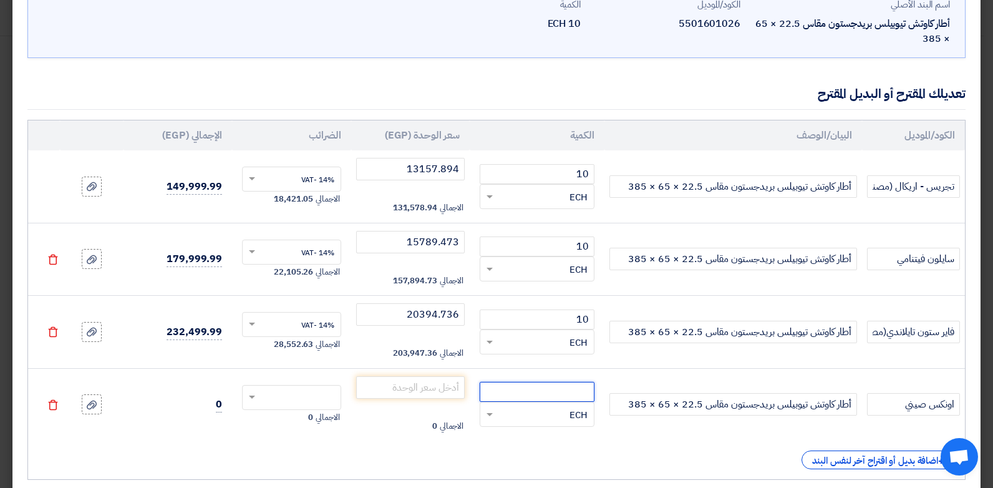
click at [582, 390] on input "number" at bounding box center [537, 392] width 115 height 20
type input "10"
click at [427, 385] on input "number" at bounding box center [410, 387] width 109 height 22
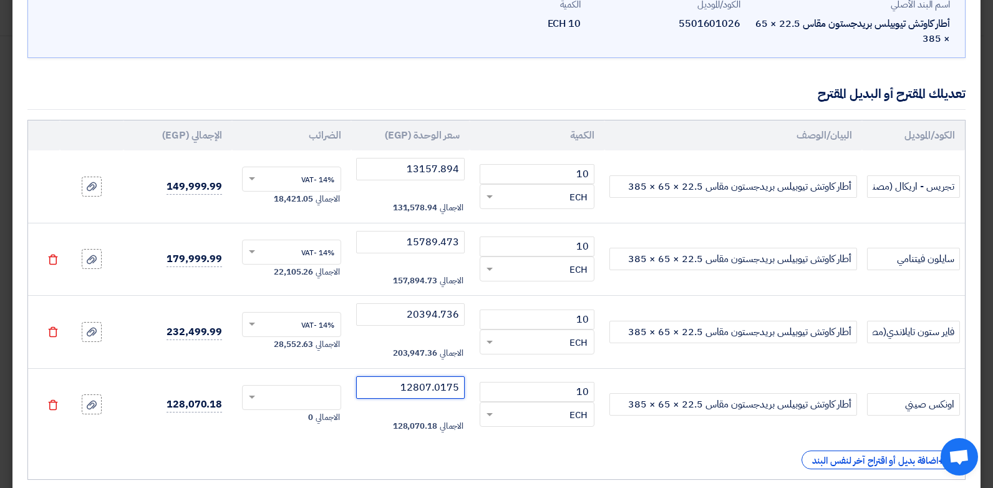
type input "12807.0175"
click at [335, 396] on input "text" at bounding box center [300, 398] width 72 height 20
click at [334, 420] on span "14% -VAT" at bounding box center [317, 420] width 33 height 11
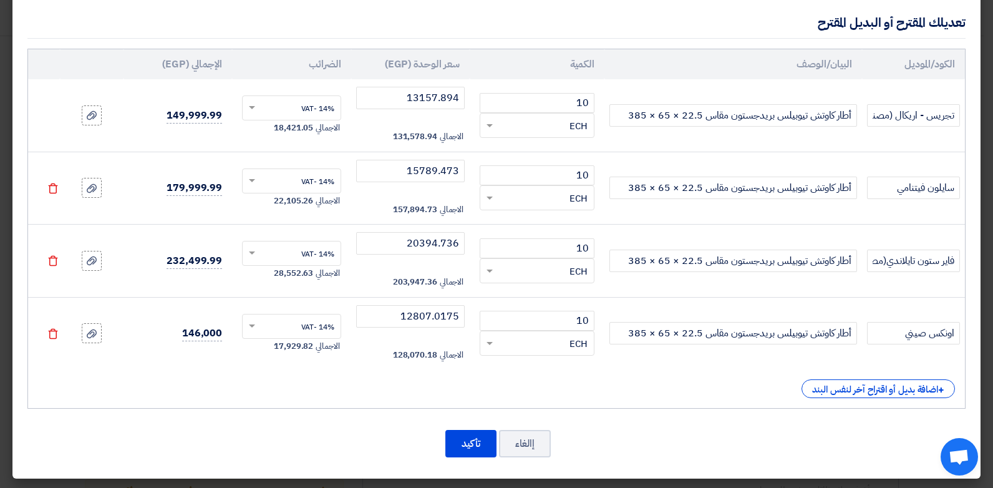
scroll to position [156, 0]
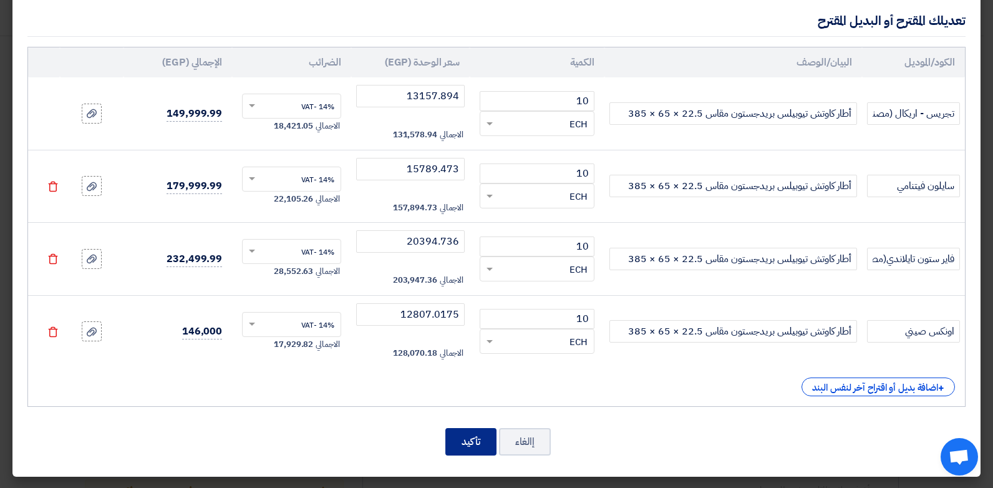
click at [460, 440] on button "تأكيد" at bounding box center [470, 441] width 51 height 27
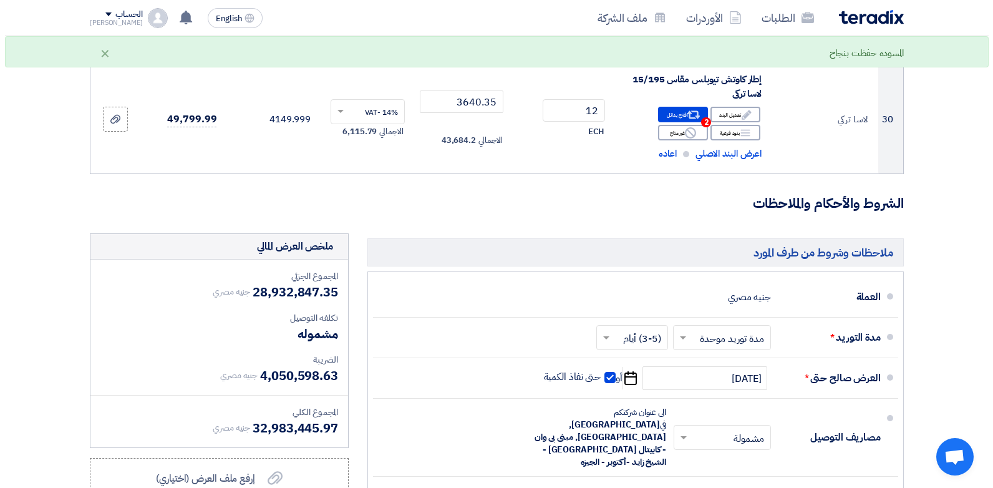
scroll to position [3400, 0]
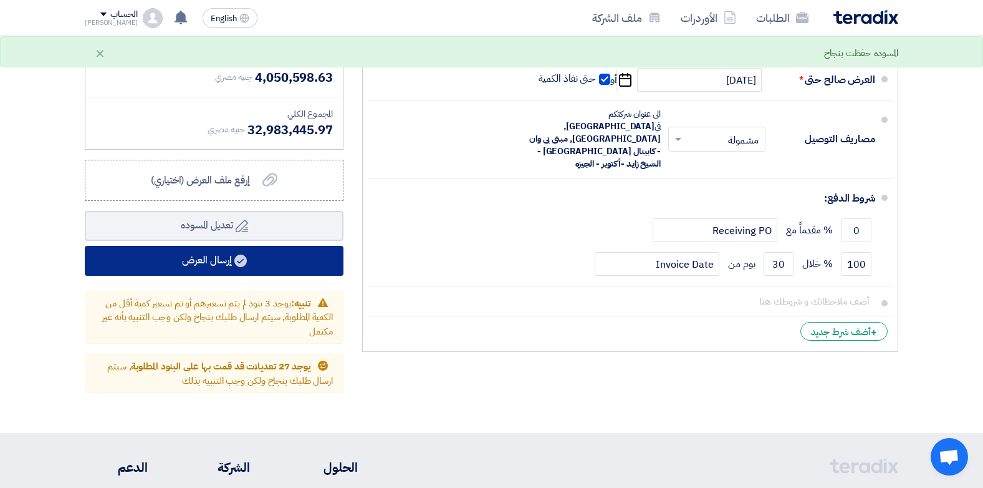
click at [207, 246] on button "إرسال العرض" at bounding box center [214, 261] width 259 height 30
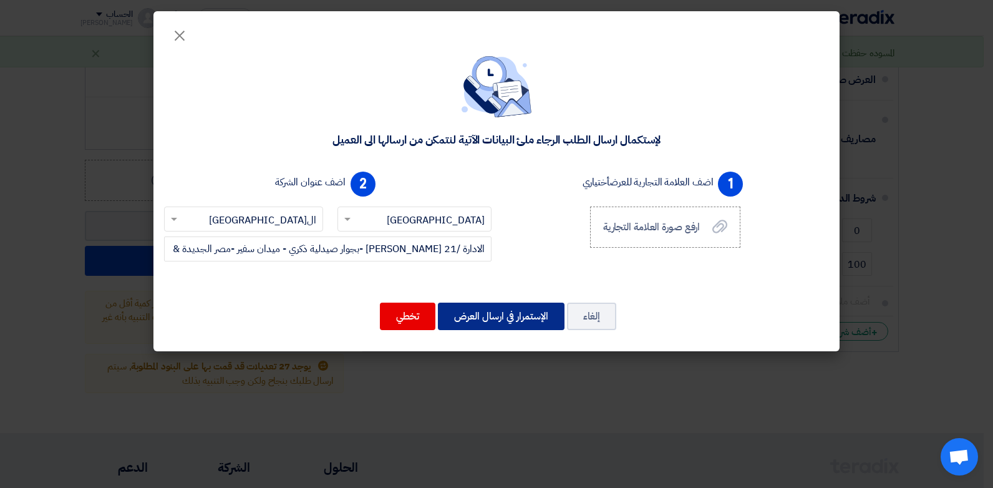
click at [458, 321] on button "الإستمرار في ارسال العرض" at bounding box center [501, 315] width 127 height 27
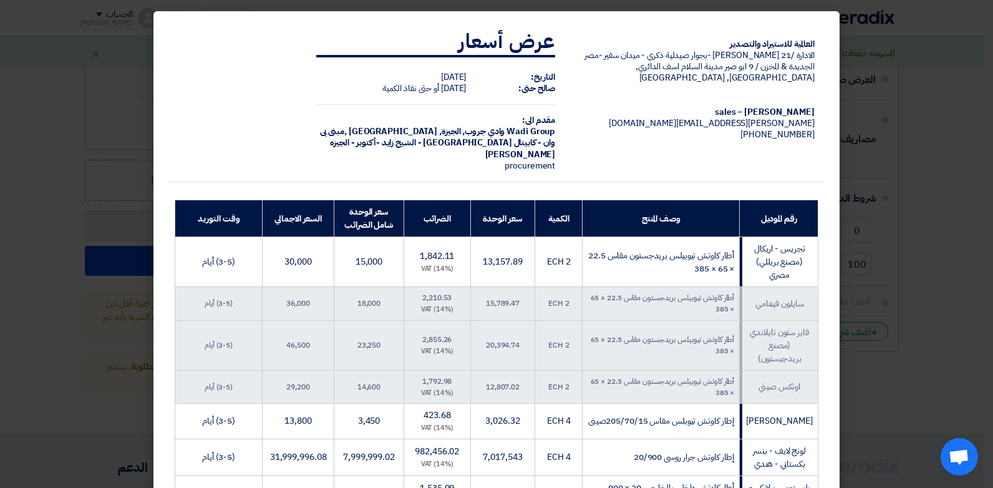
scroll to position [436, 0]
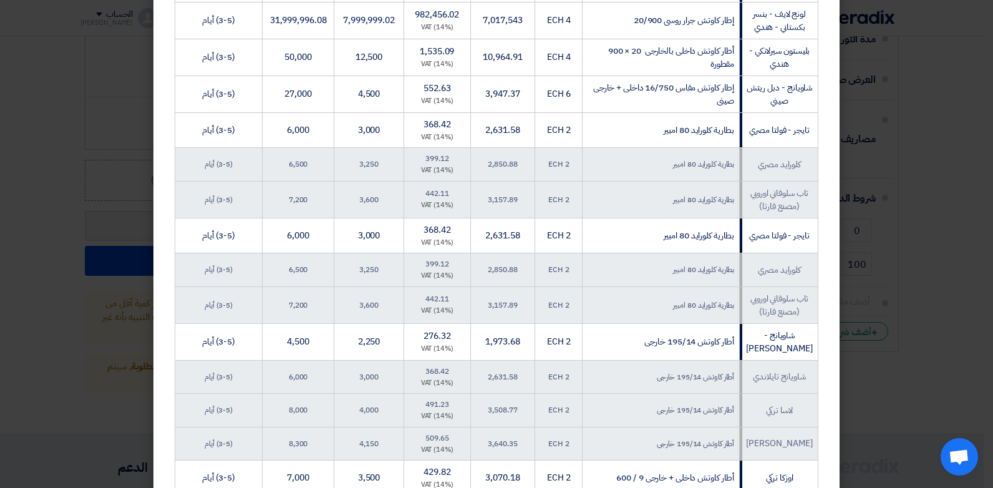
drag, startPoint x: 329, startPoint y: 436, endPoint x: 234, endPoint y: 374, distance: 113.5
click at [236, 323] on td "(3-5) أيام" at bounding box center [218, 304] width 87 height 37
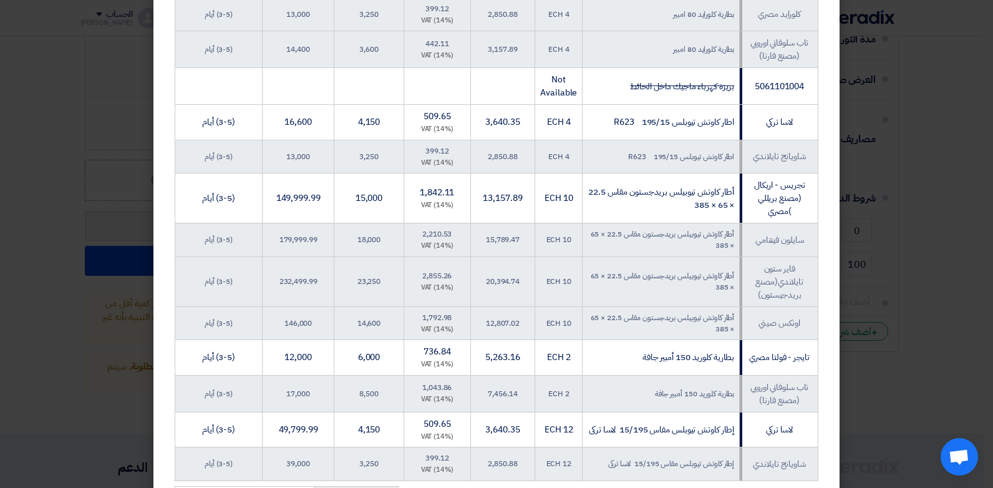
scroll to position [2358, 0]
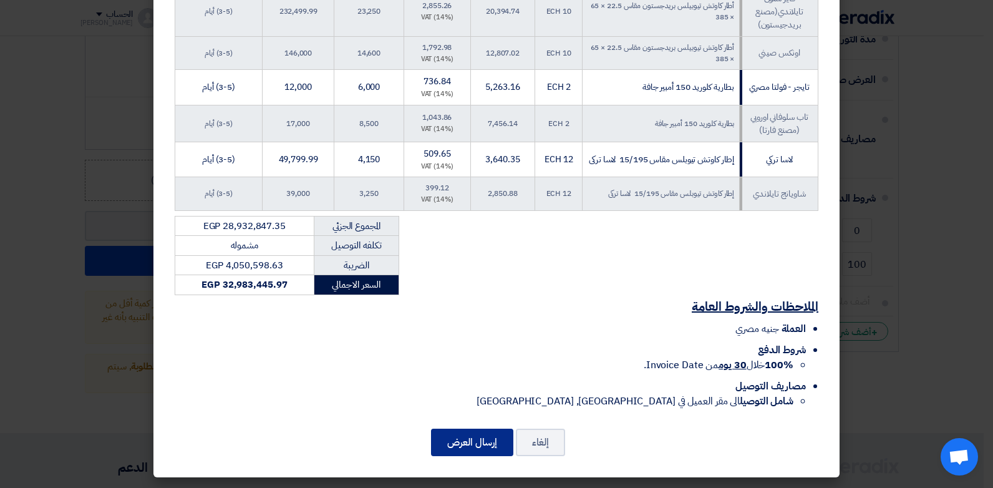
drag, startPoint x: 462, startPoint y: 441, endPoint x: 445, endPoint y: 431, distance: 20.4
click at [462, 441] on button "إرسال العرض" at bounding box center [472, 441] width 82 height 27
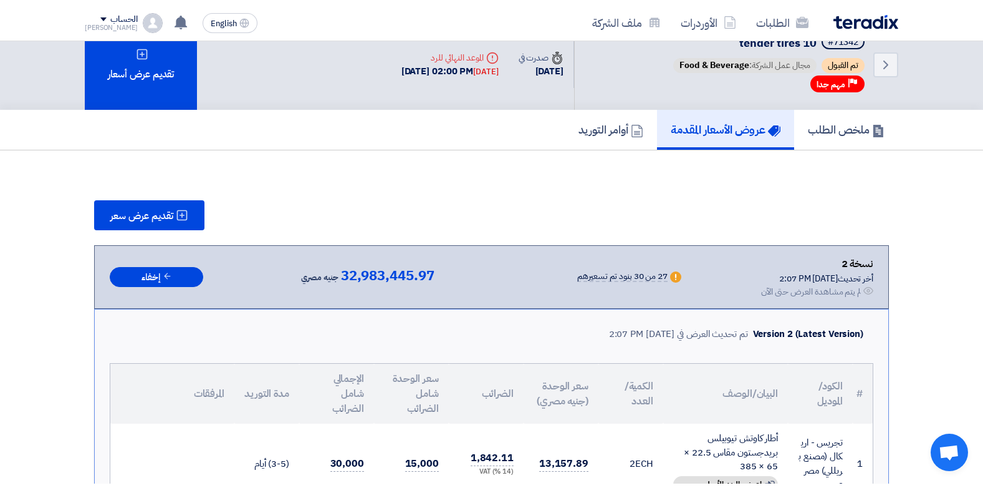
scroll to position [2582, 0]
